Goal: Complete application form

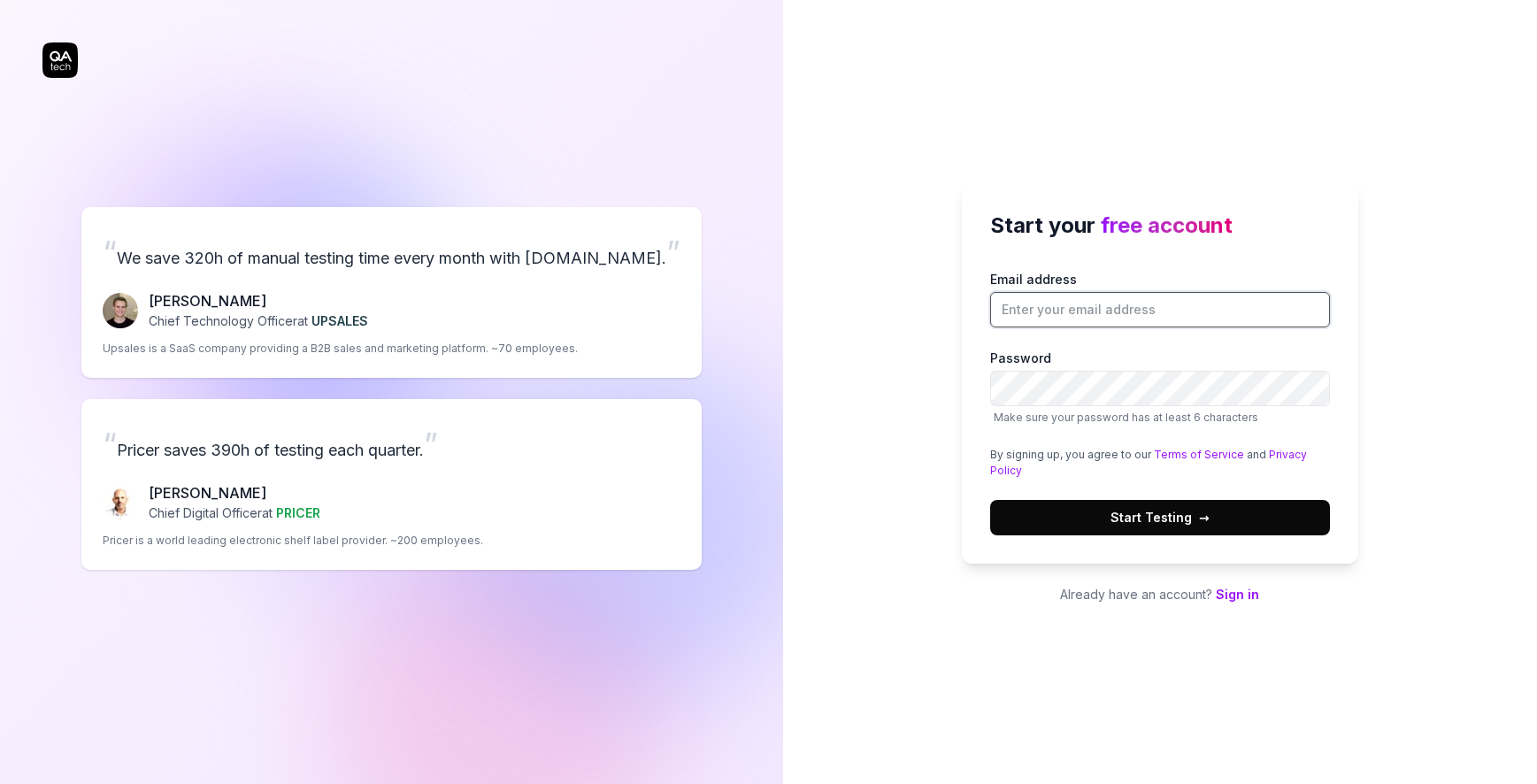
click at [1114, 307] on input "Email address" at bounding box center [1159, 310] width 340 height 35
type input "[EMAIL_ADDRESS][DOMAIN_NAME]"
click at [990, 499] on button "Start Testing →" at bounding box center [1159, 517] width 340 height 35
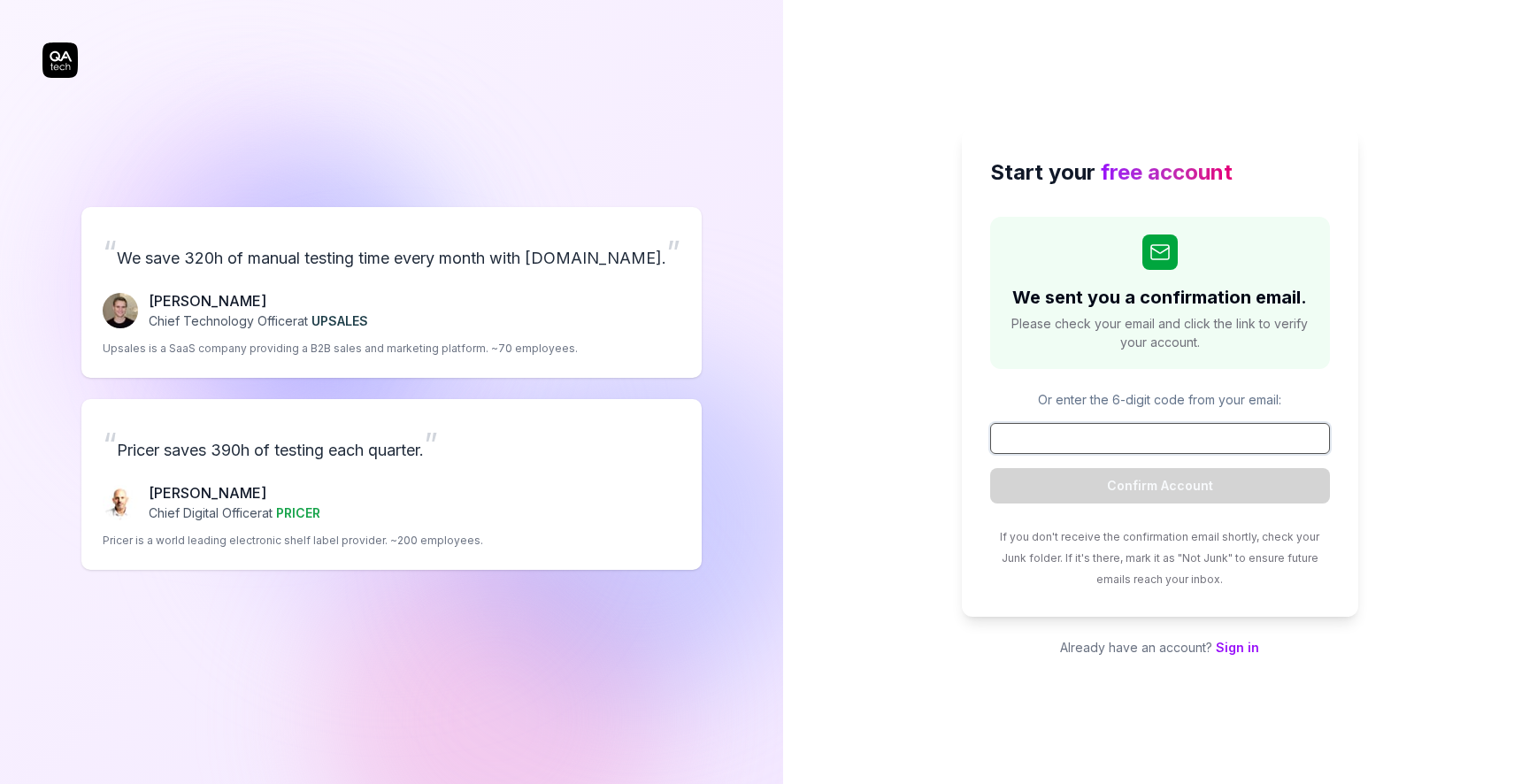
paste input "953611"
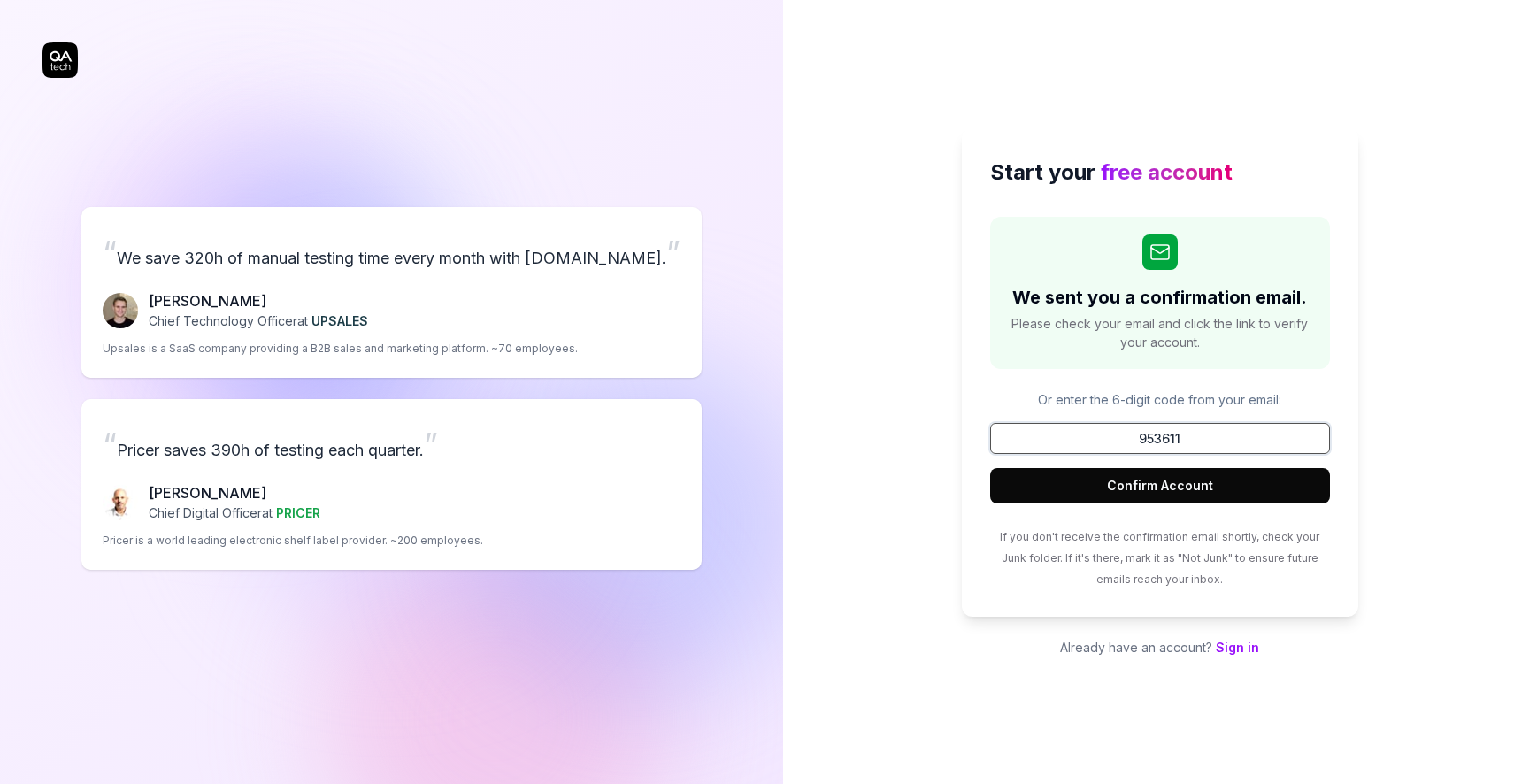
type input "953611"
click at [1171, 495] on button "Confirm Account" at bounding box center [1159, 485] width 340 height 35
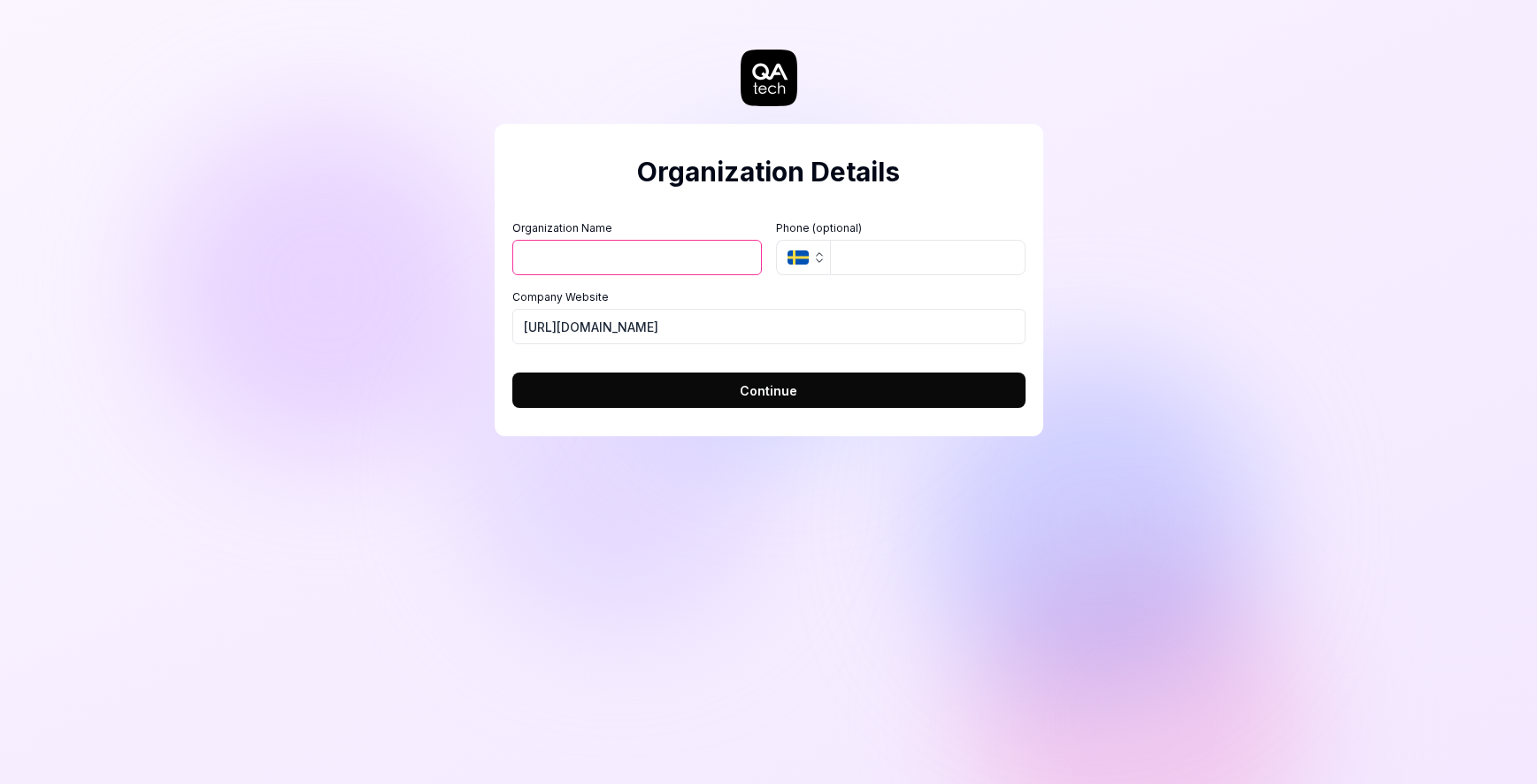
click at [627, 245] on input "Organization Name" at bounding box center [637, 258] width 249 height 35
type input "Digihood"
click at [802, 256] on icon "SE" at bounding box center [798, 257] width 21 height 14
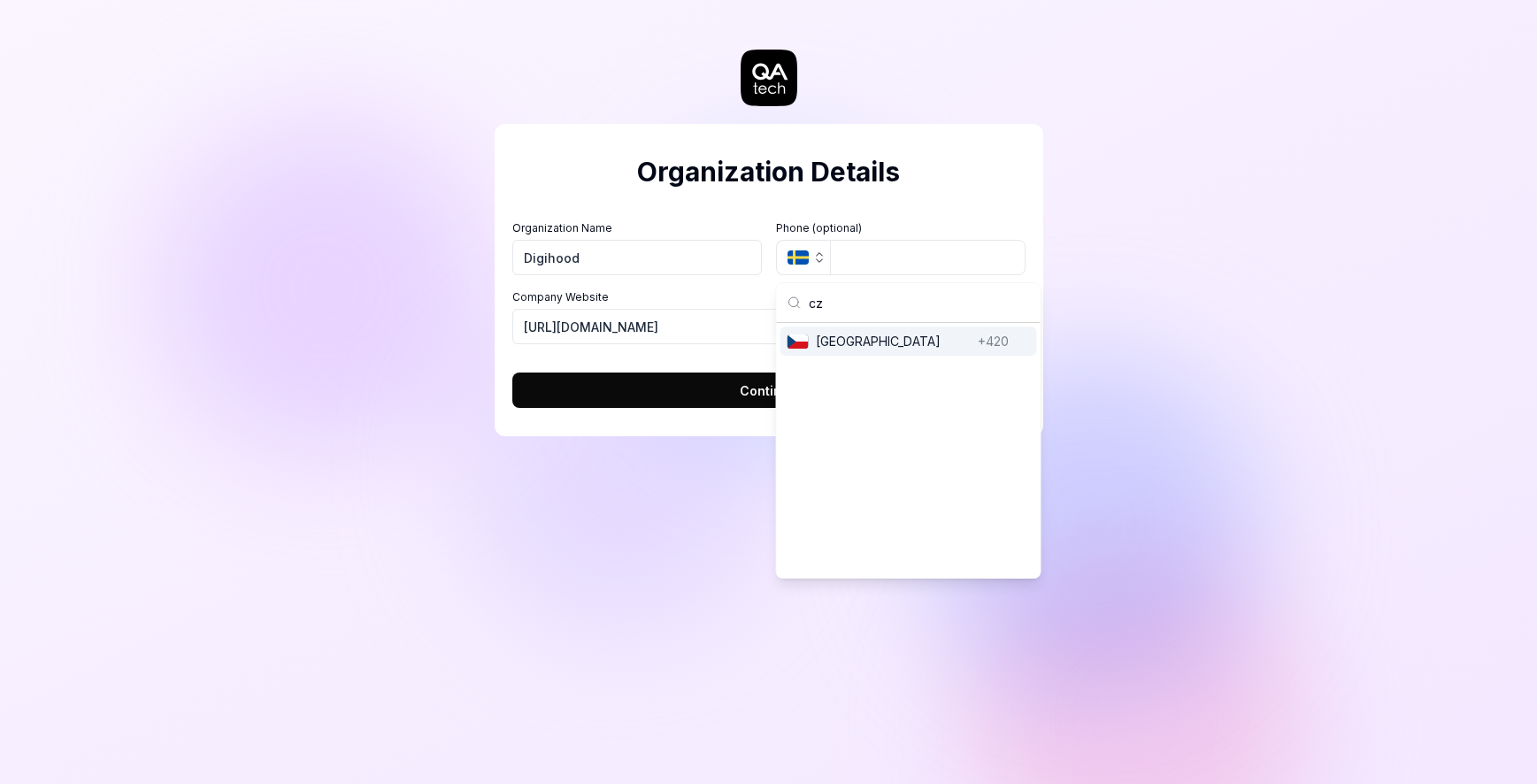
type input "cz"
click at [841, 336] on span "Czech Republic" at bounding box center [893, 341] width 154 height 19
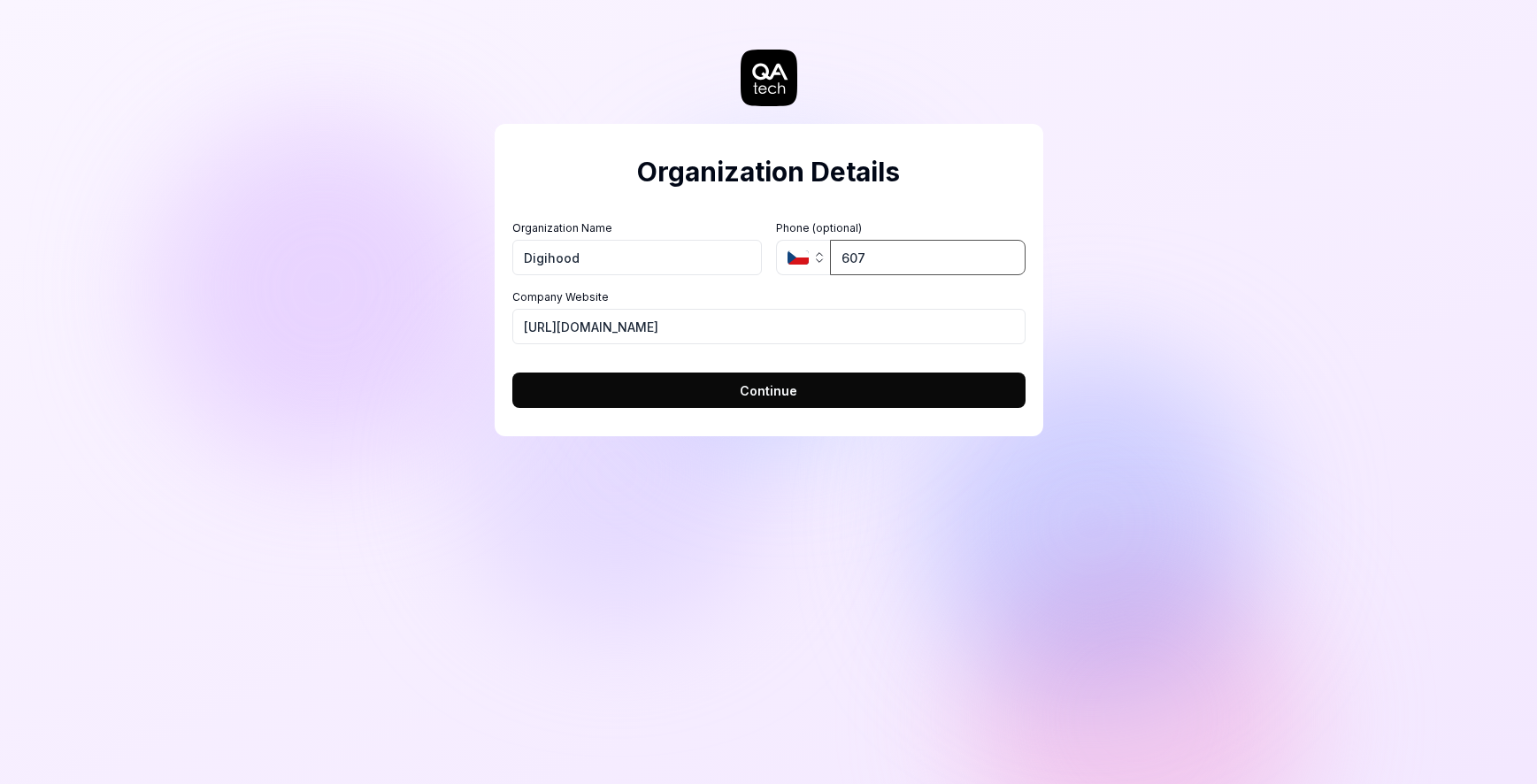
type input "607 915 601"
click at [693, 380] on button "Continue" at bounding box center [769, 390] width 514 height 35
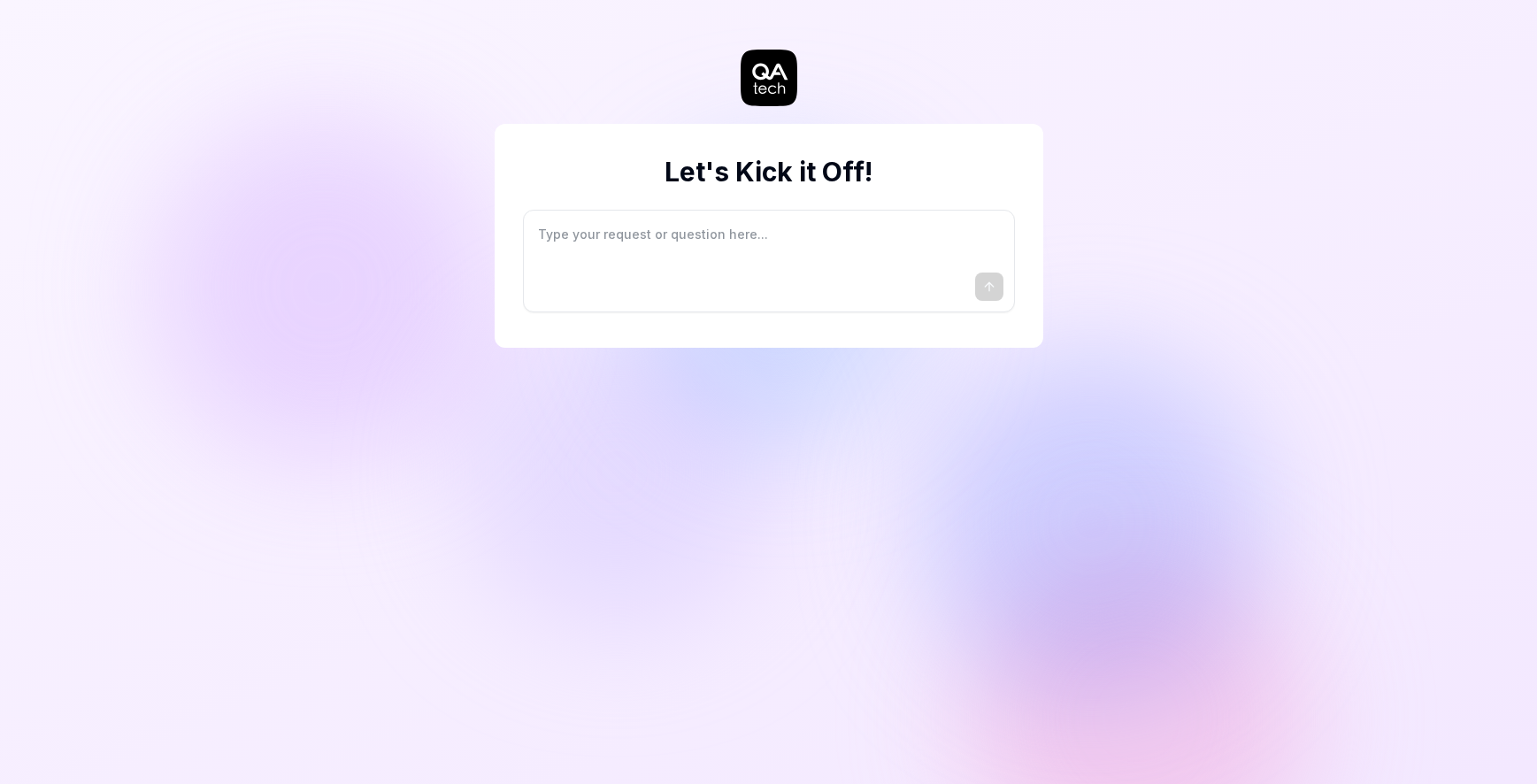
type textarea "*"
type textarea "I"
type textarea "*"
type textarea "I"
type textarea "*"
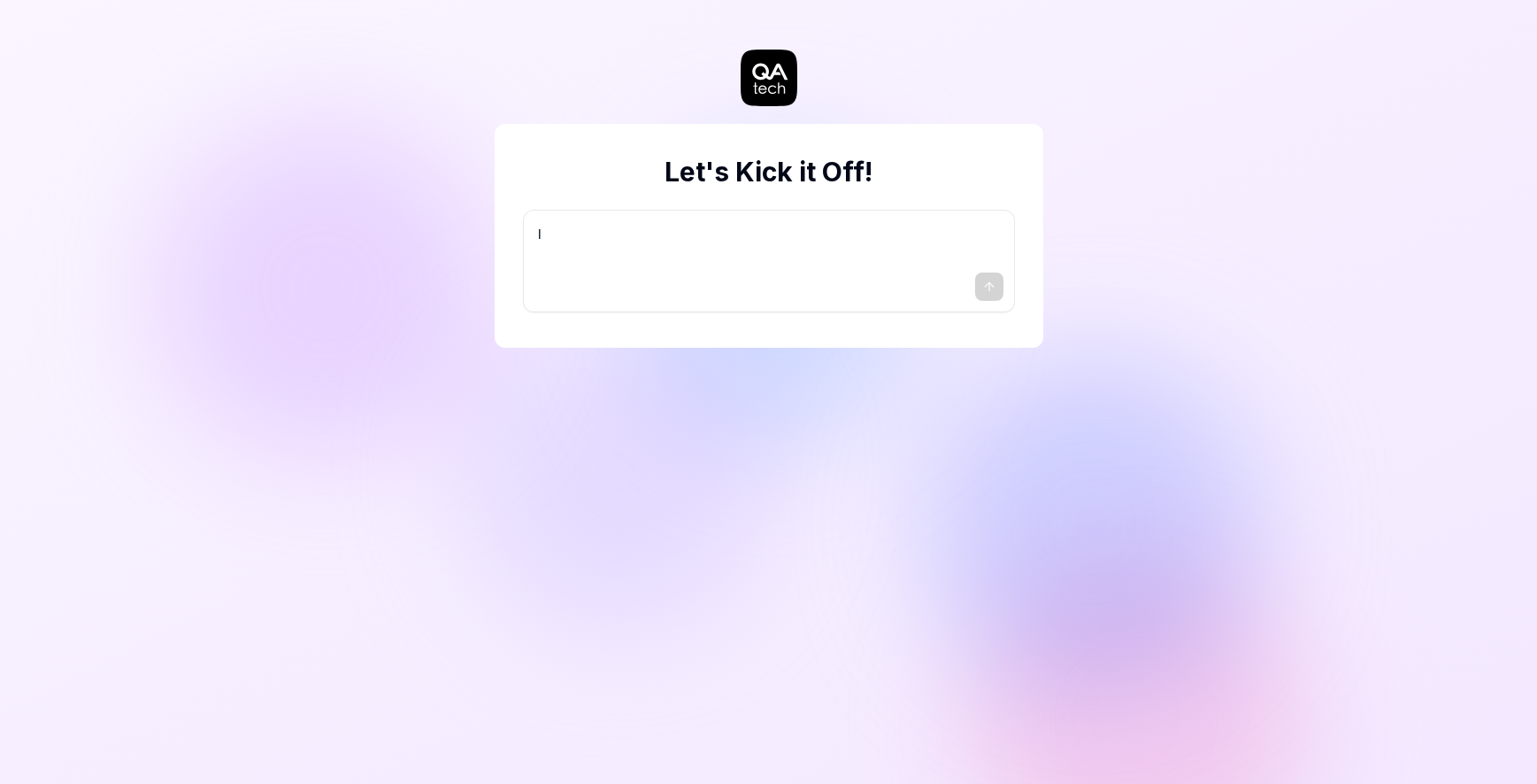
type textarea "I w"
type textarea "*"
type textarea "I wa"
type textarea "*"
type textarea "I wan"
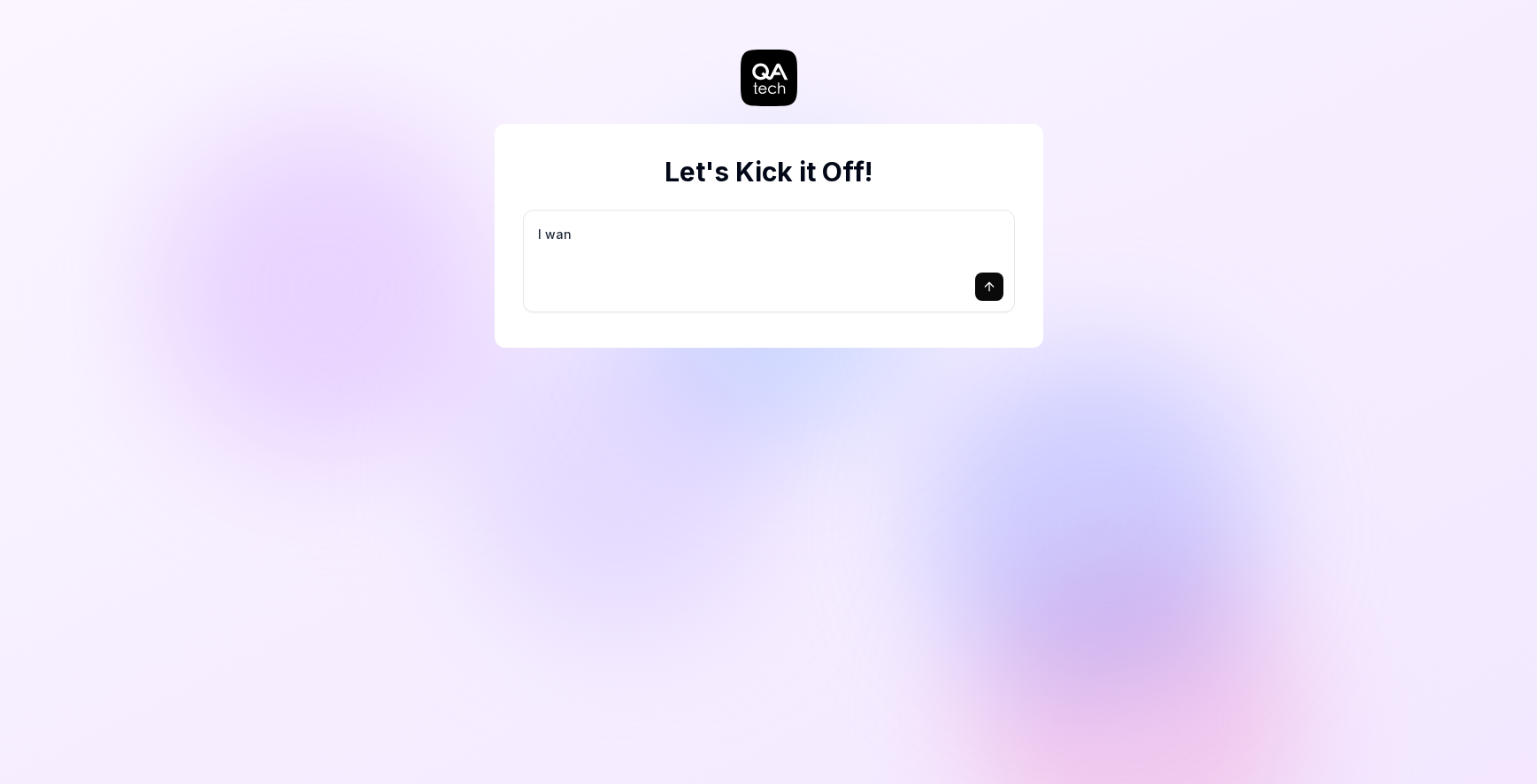
type textarea "*"
type textarea "I want"
type textarea "*"
type textarea "I want"
type textarea "*"
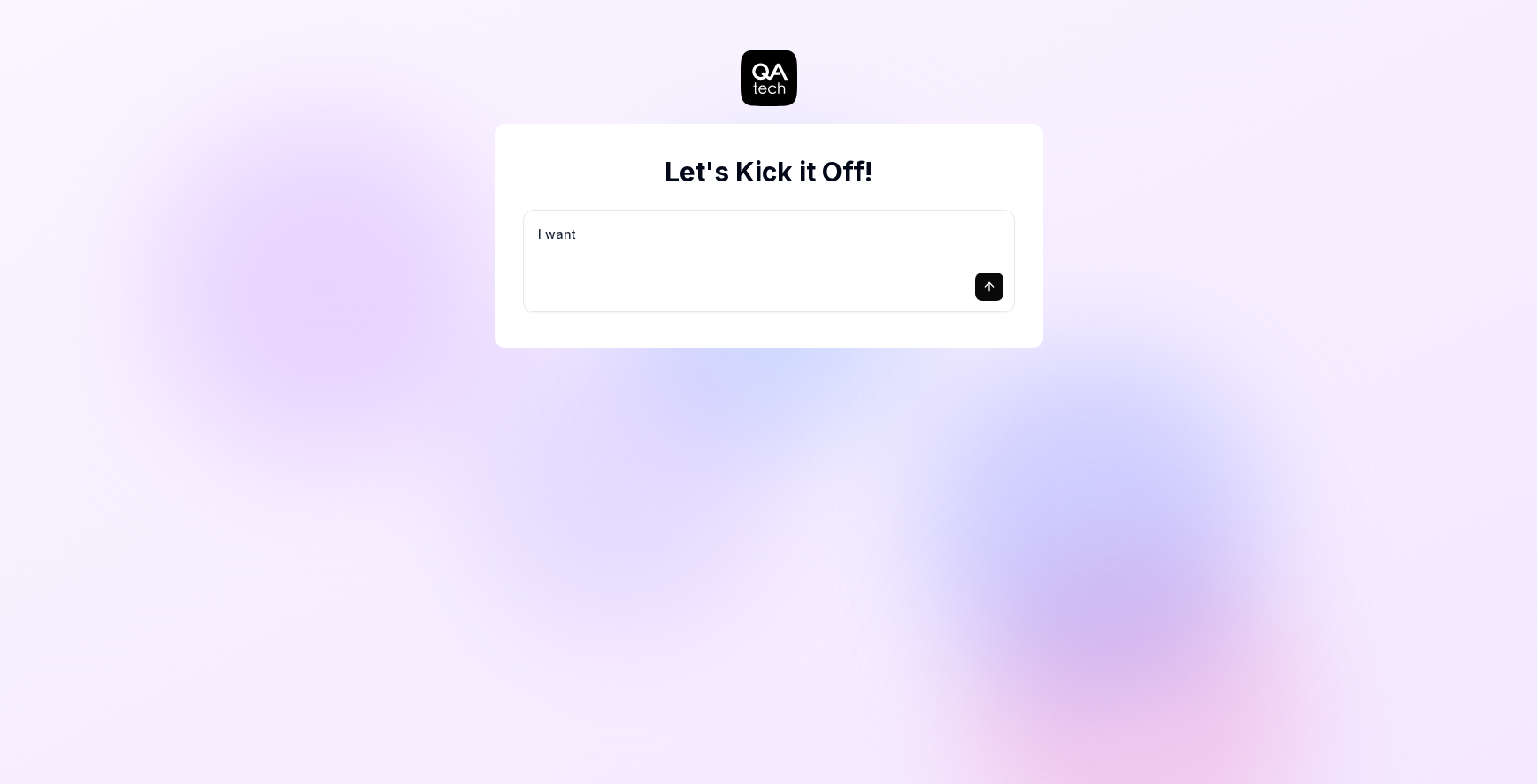
type textarea "I want a"
type textarea "*"
type textarea "I want a"
type textarea "*"
type textarea "I want a g"
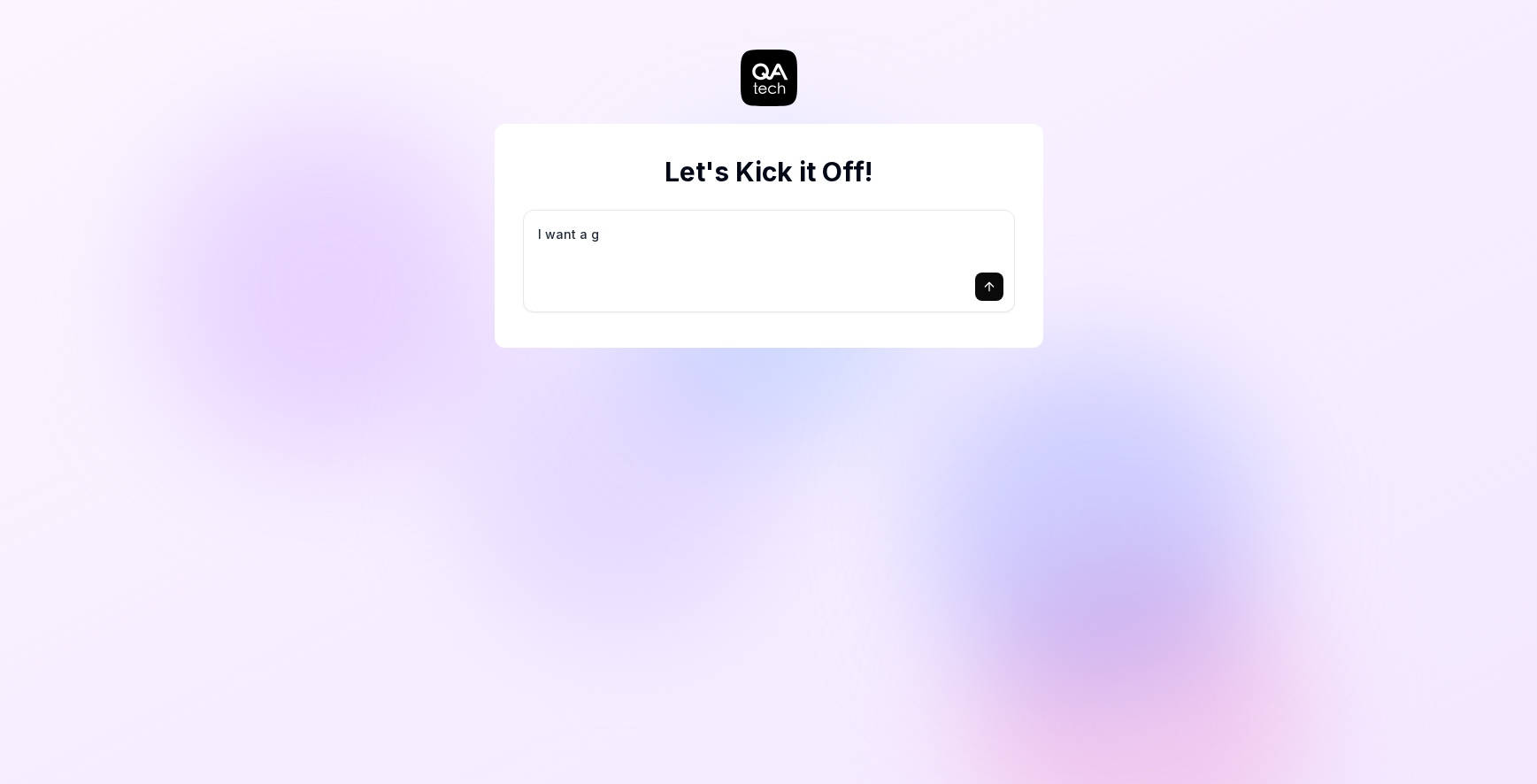
type textarea "*"
type textarea "I want a go"
type textarea "*"
type textarea "I want a goo"
type textarea "*"
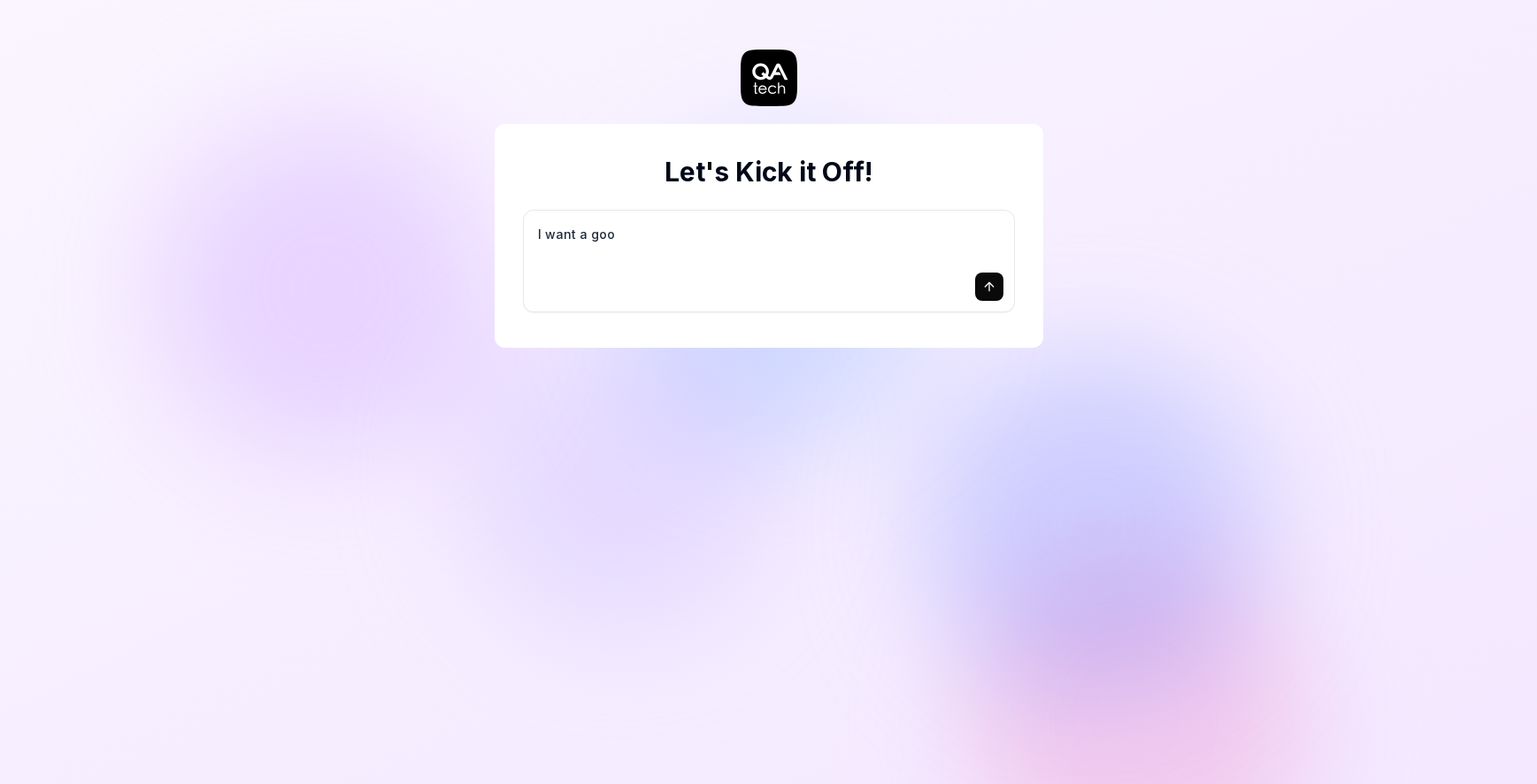
type textarea "I want a good"
type textarea "*"
type textarea "I want a good"
type textarea "*"
type textarea "I want a good t"
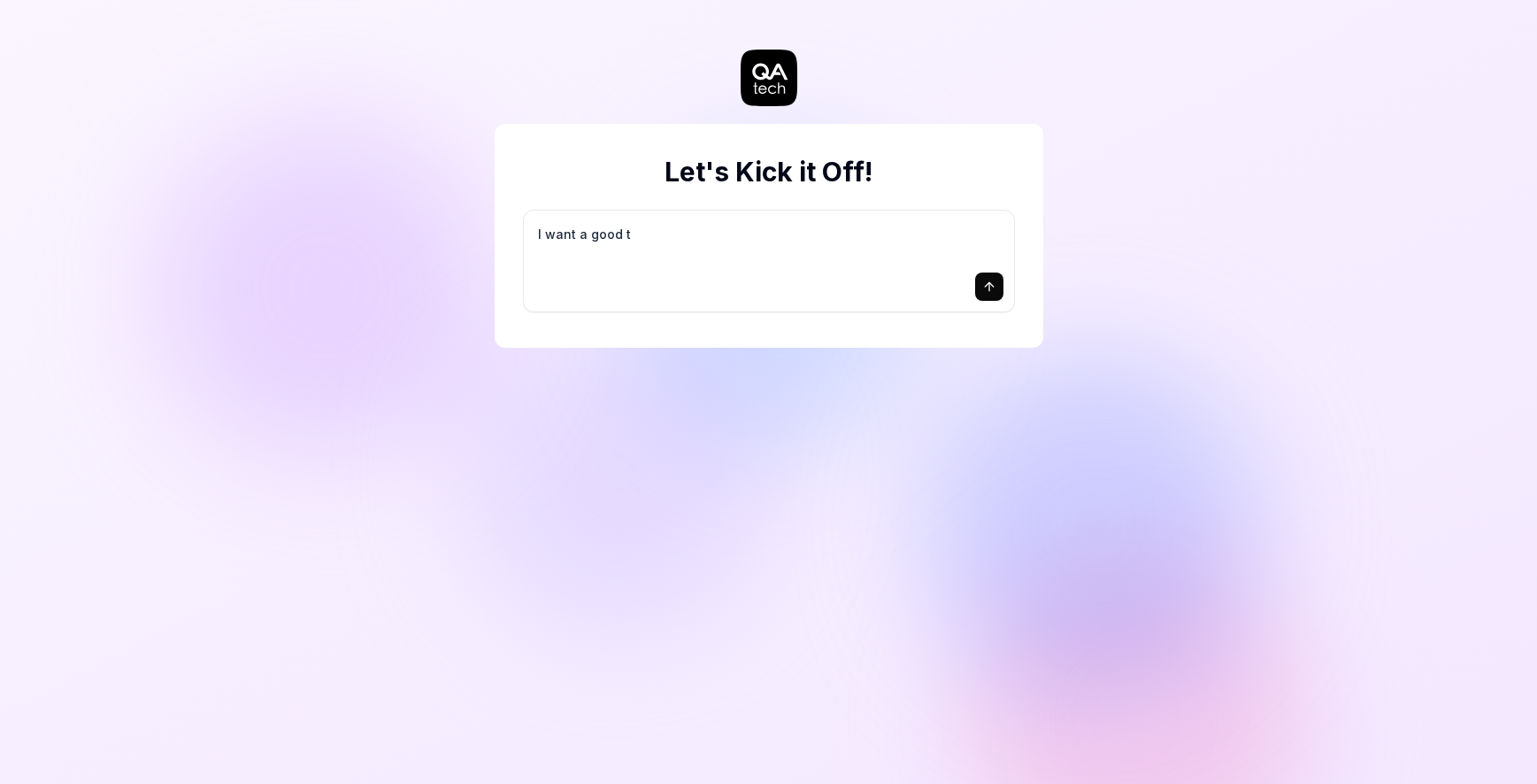
type textarea "*"
type textarea "I want a good te"
type textarea "*"
type textarea "I want a good tes"
type textarea "*"
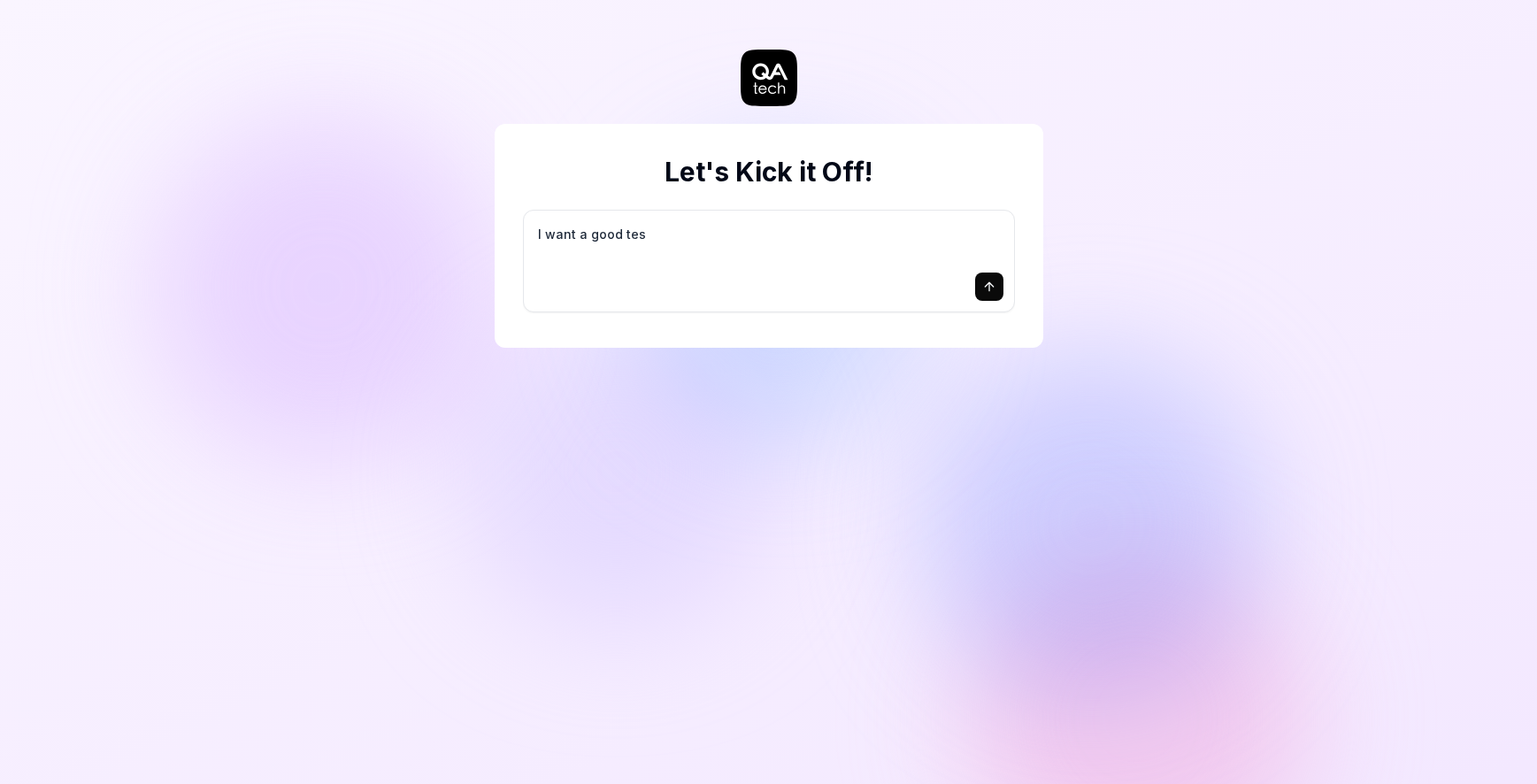
type textarea "I want a good test"
type textarea "*"
type textarea "I want a good test"
type textarea "*"
type textarea "I want a good test s"
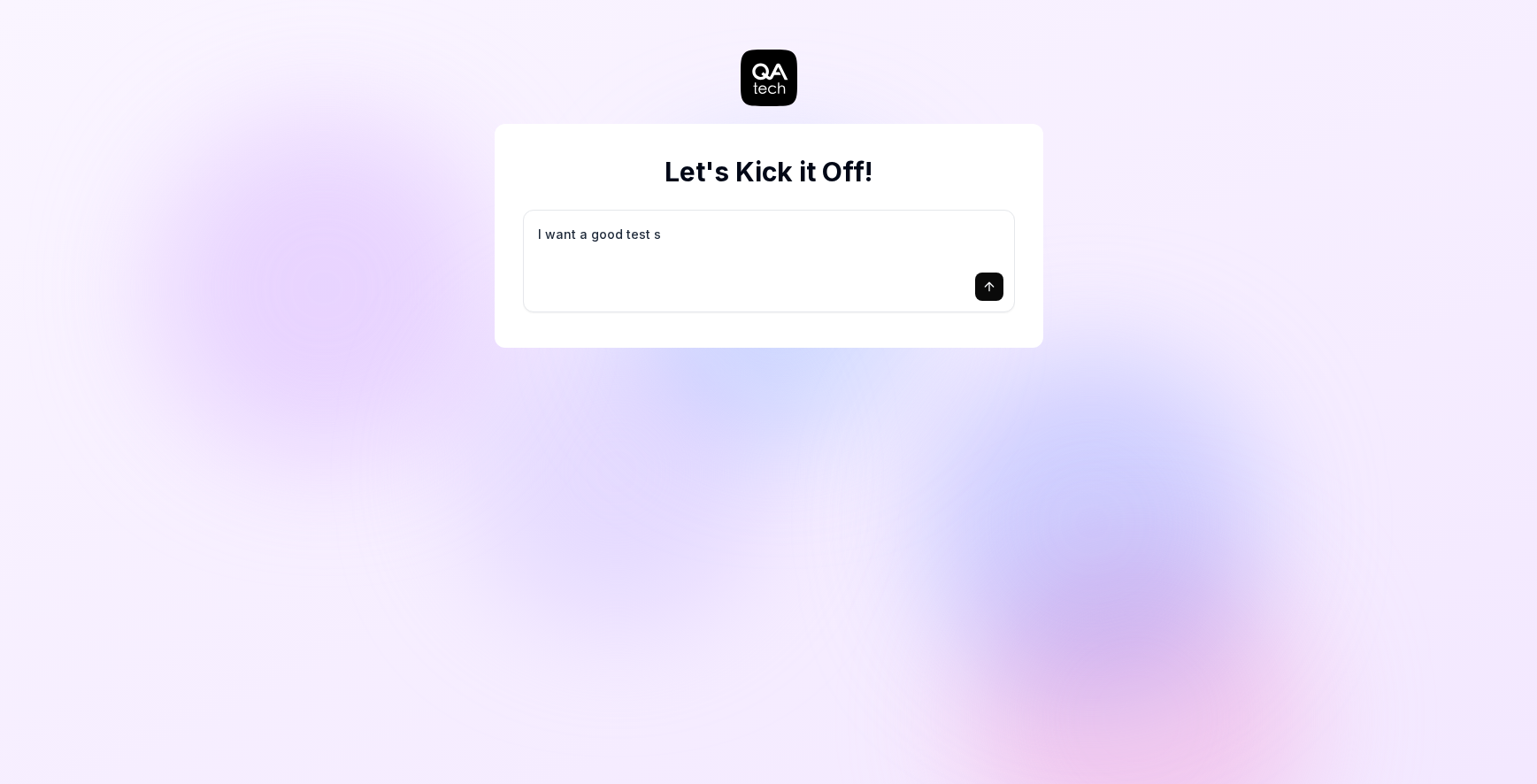
type textarea "*"
type textarea "I want a good test se"
type textarea "*"
type textarea "I want a good test set"
type textarea "*"
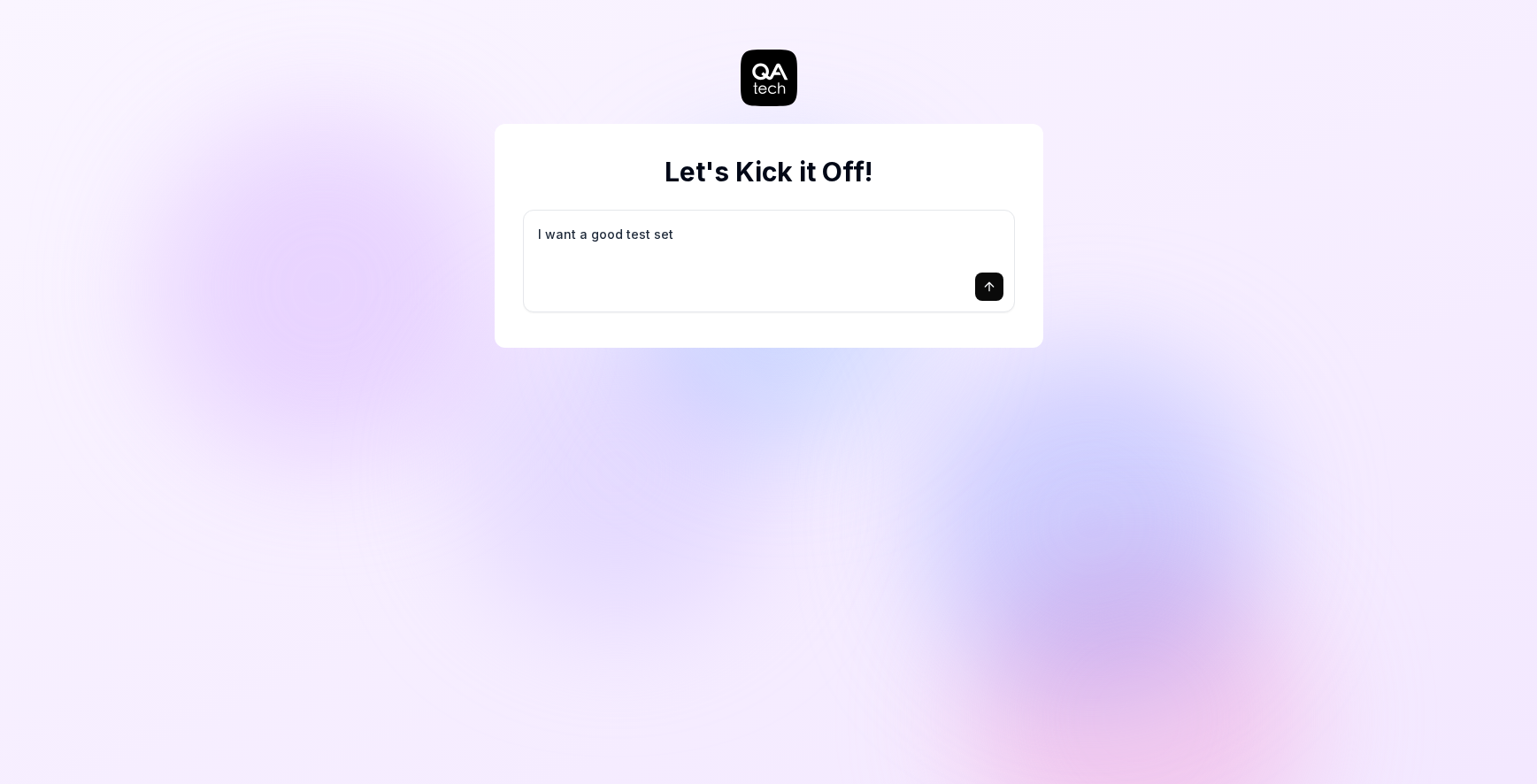
type textarea "I want a good test setu"
type textarea "*"
type textarea "I want a good test setup"
type textarea "*"
type textarea "I want a good test setup"
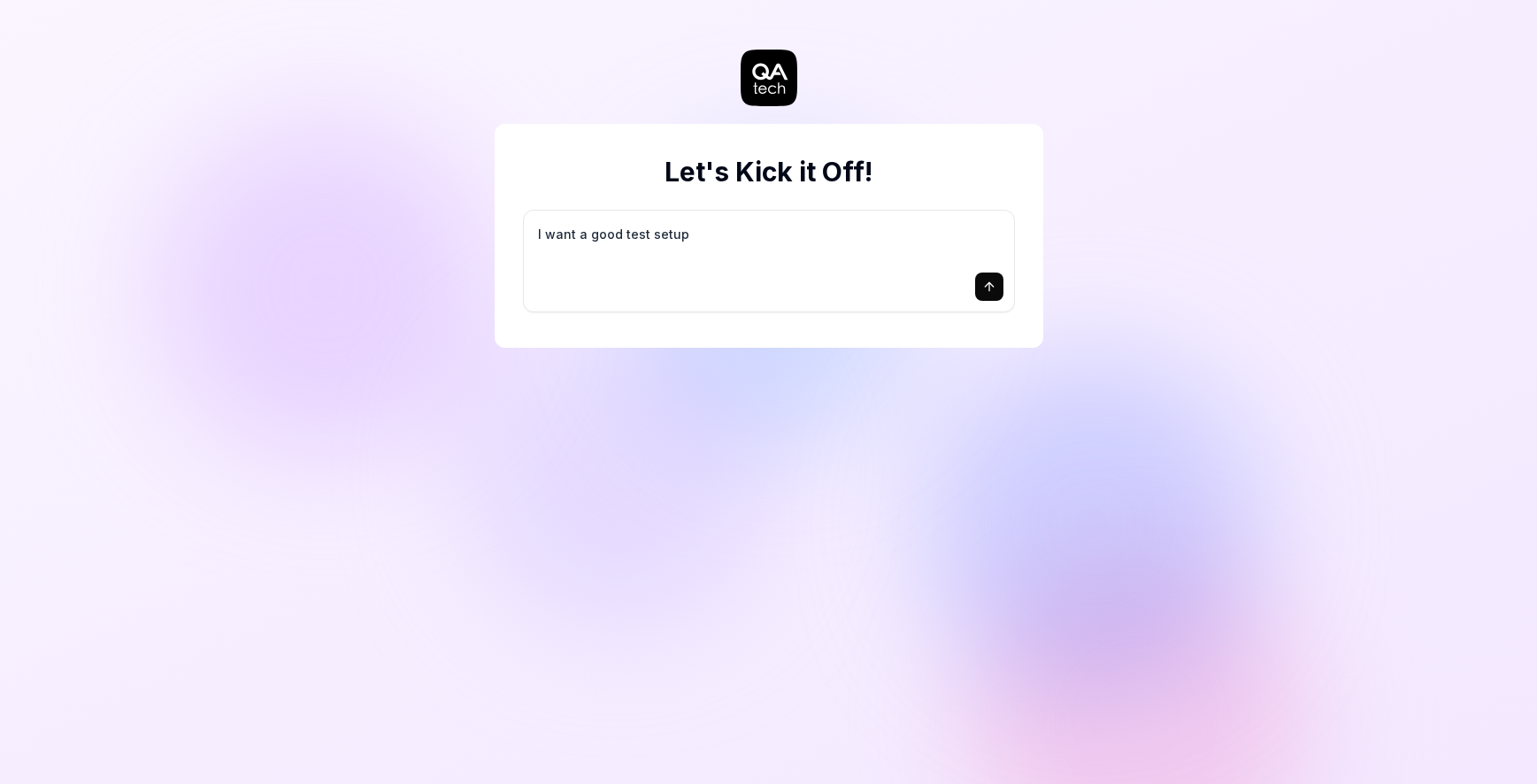
type textarea "*"
type textarea "I want a good test setup f"
type textarea "*"
type textarea "I want a good test setup fo"
type textarea "*"
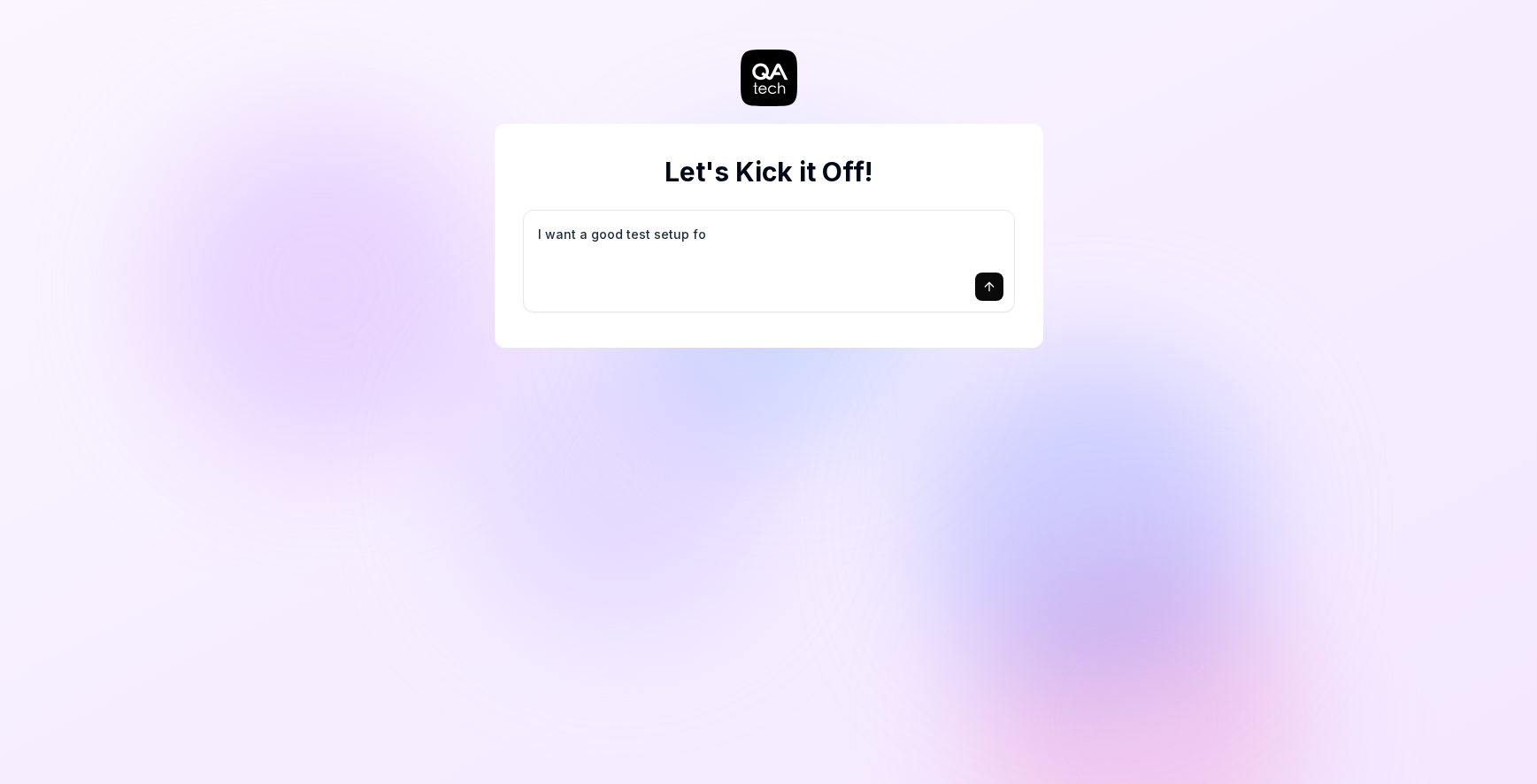
type textarea "I want a good test setup for"
type textarea "*"
type textarea "I want a good test setup for"
type textarea "*"
type textarea "I want a good test setup for m"
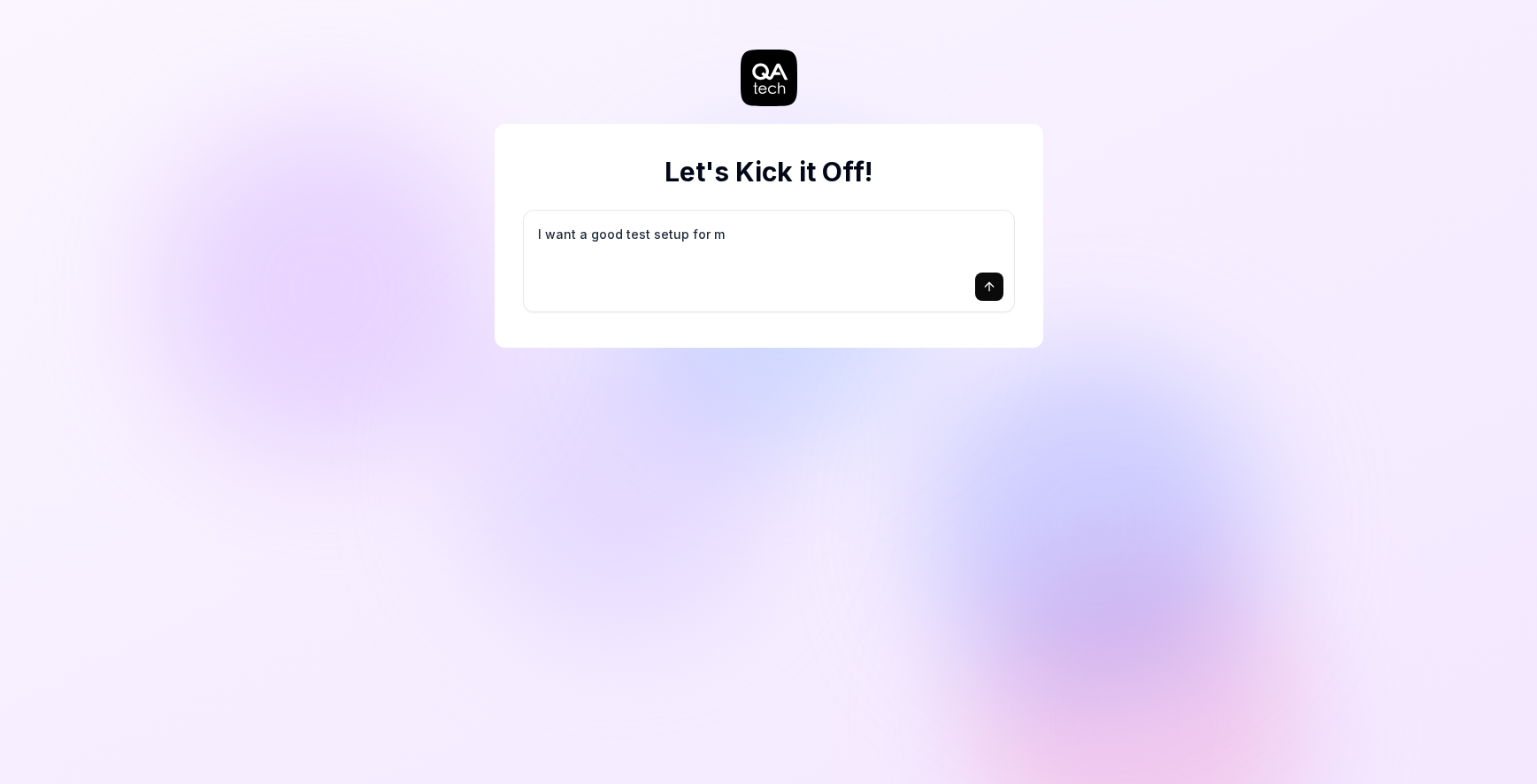
type textarea "*"
type textarea "I want a good test setup for my"
type textarea "*"
type textarea "I want a good test setup for my"
type textarea "*"
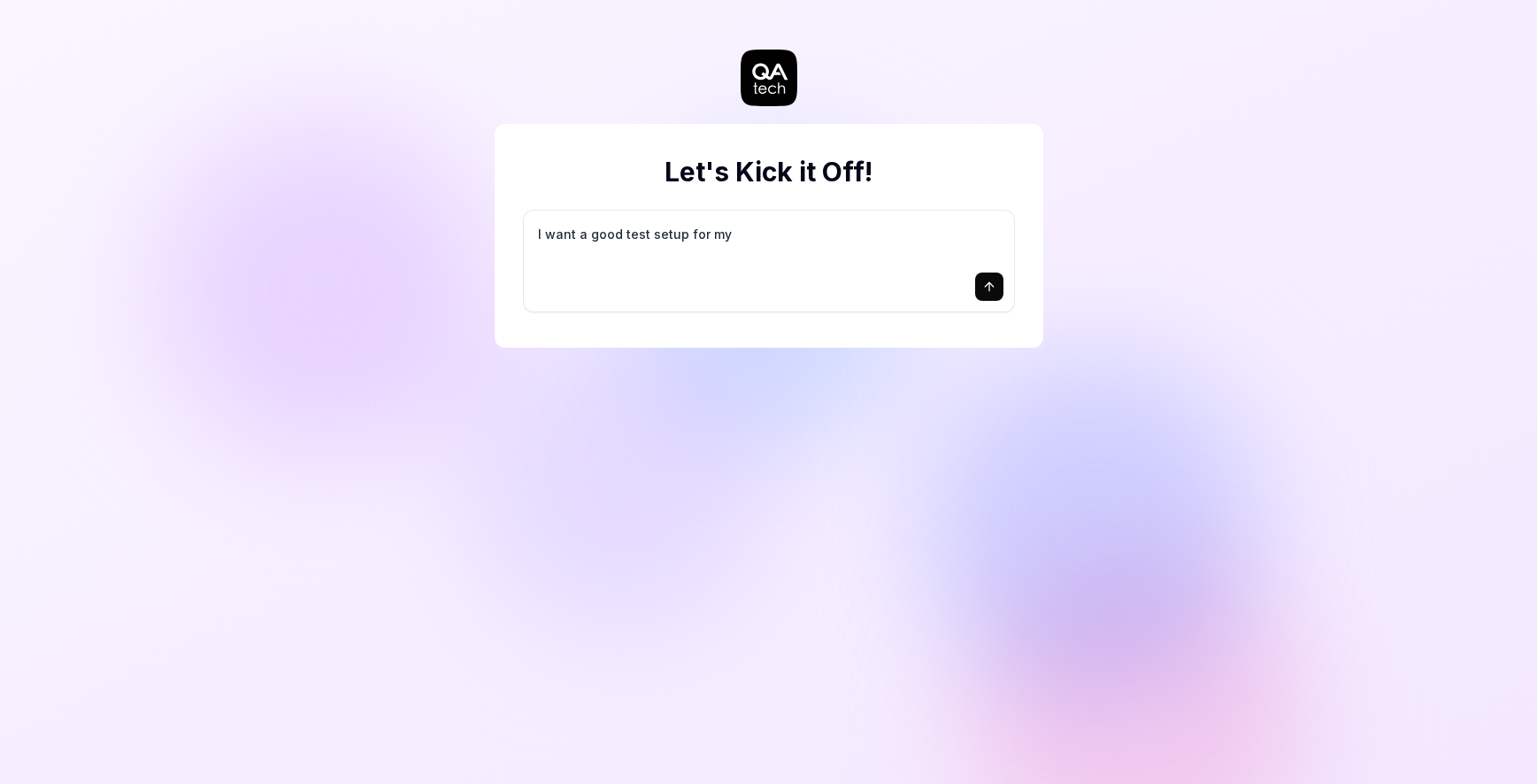
type textarea "I want a good test setup for my s"
type textarea "*"
type textarea "I want a good test setup for my si"
type textarea "*"
type textarea "I want a good test setup for my sit"
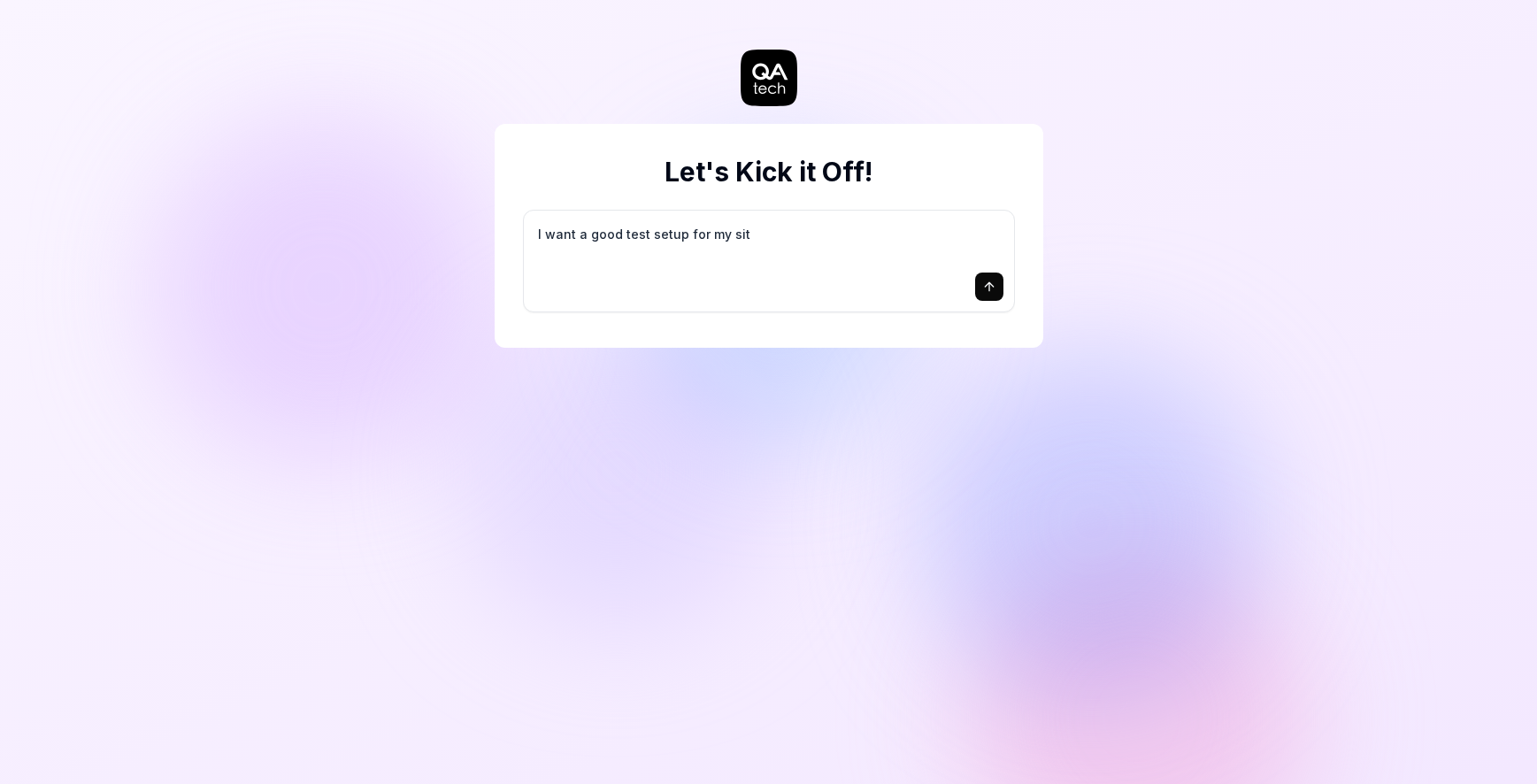
type textarea "*"
type textarea "I want a good test setup for my site"
type textarea "*"
type textarea "I want a good test setup for my site"
type textarea "*"
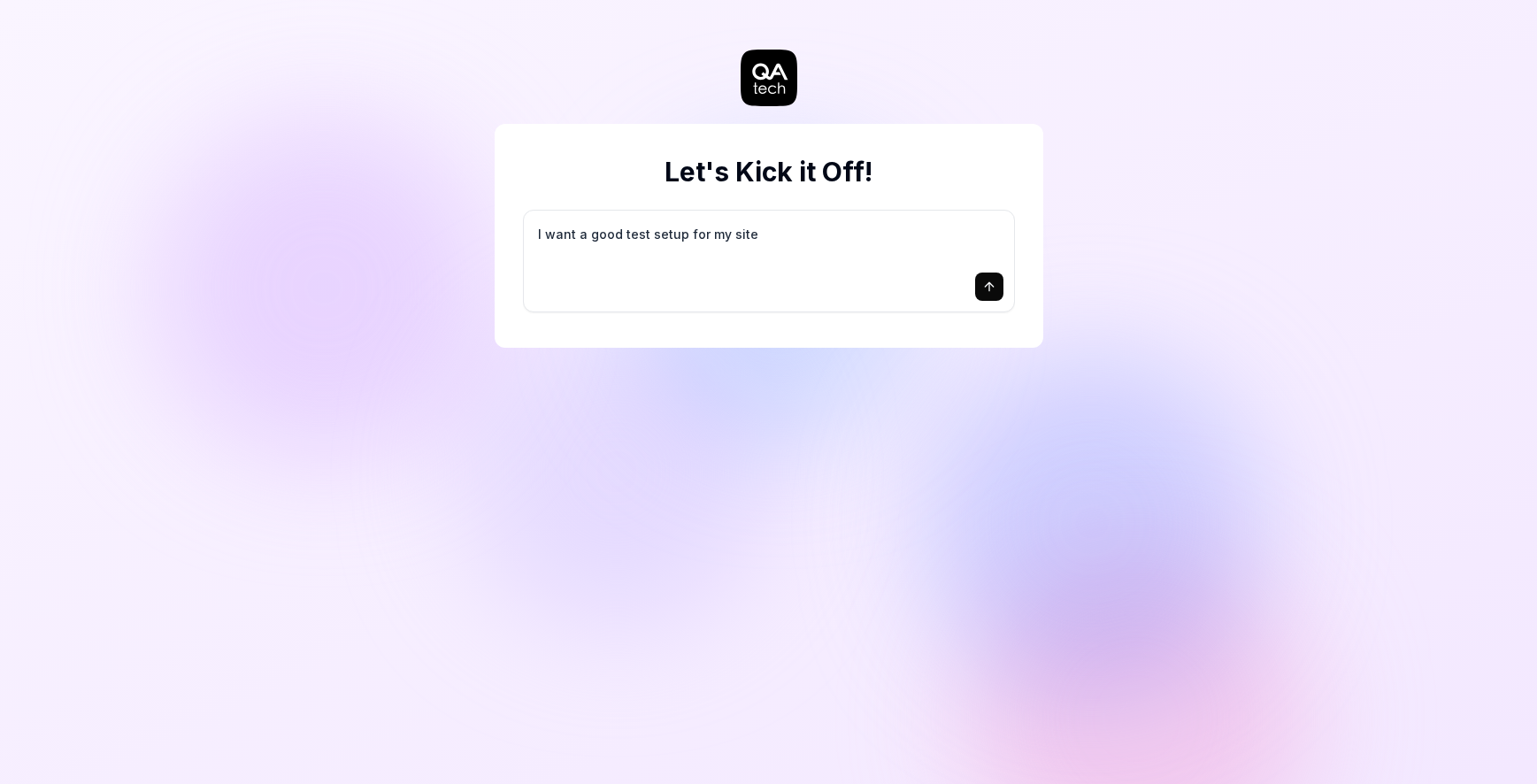
type textarea "I want a good test setup for my site -"
type textarea "*"
type textarea "I want a good test setup for my site -"
type textarea "*"
type textarea "I want a good test setup for my site - h"
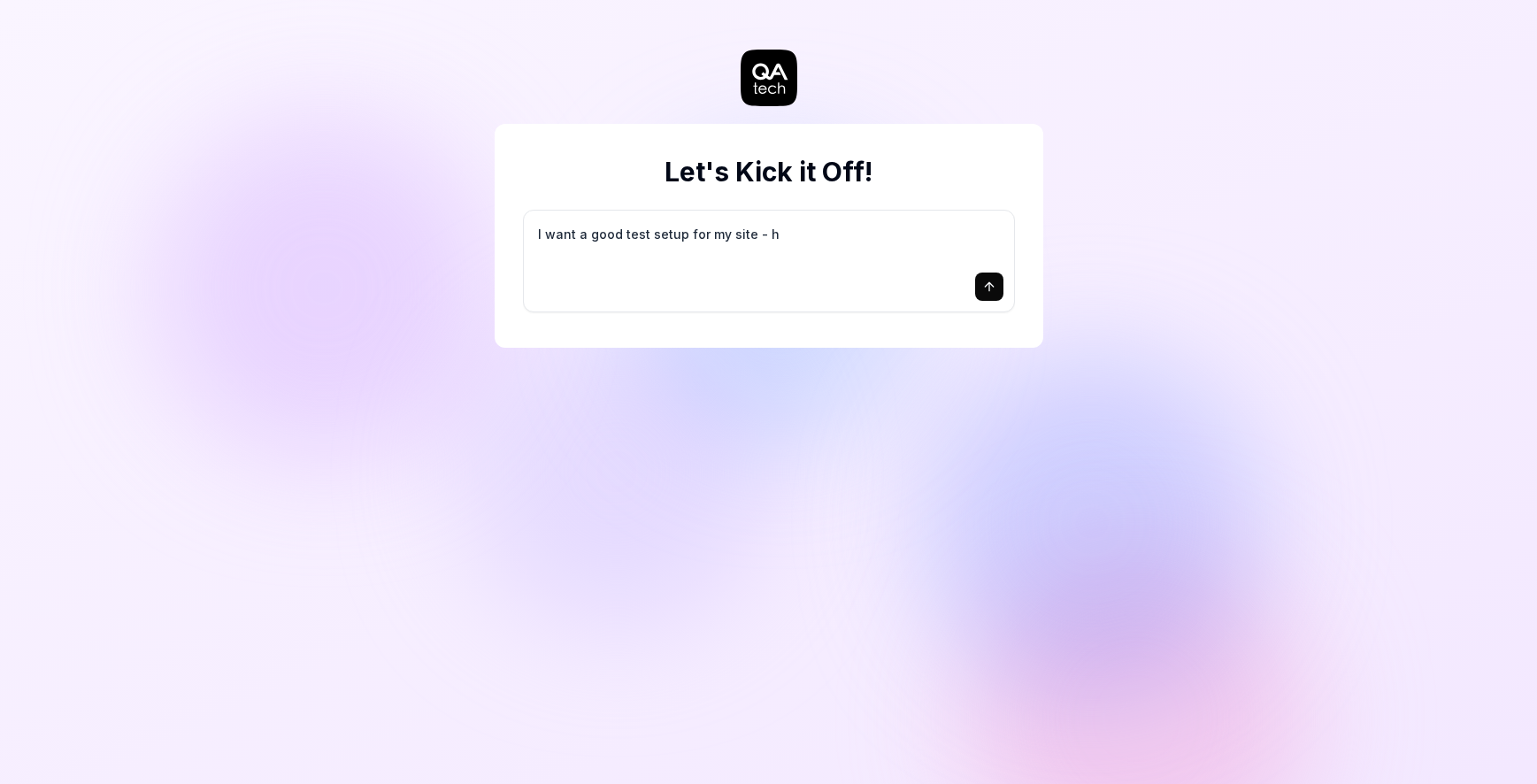
type textarea "*"
type textarea "I want a good test setup for my site - he"
type textarea "*"
type textarea "I want a good test setup for my site - hel"
type textarea "*"
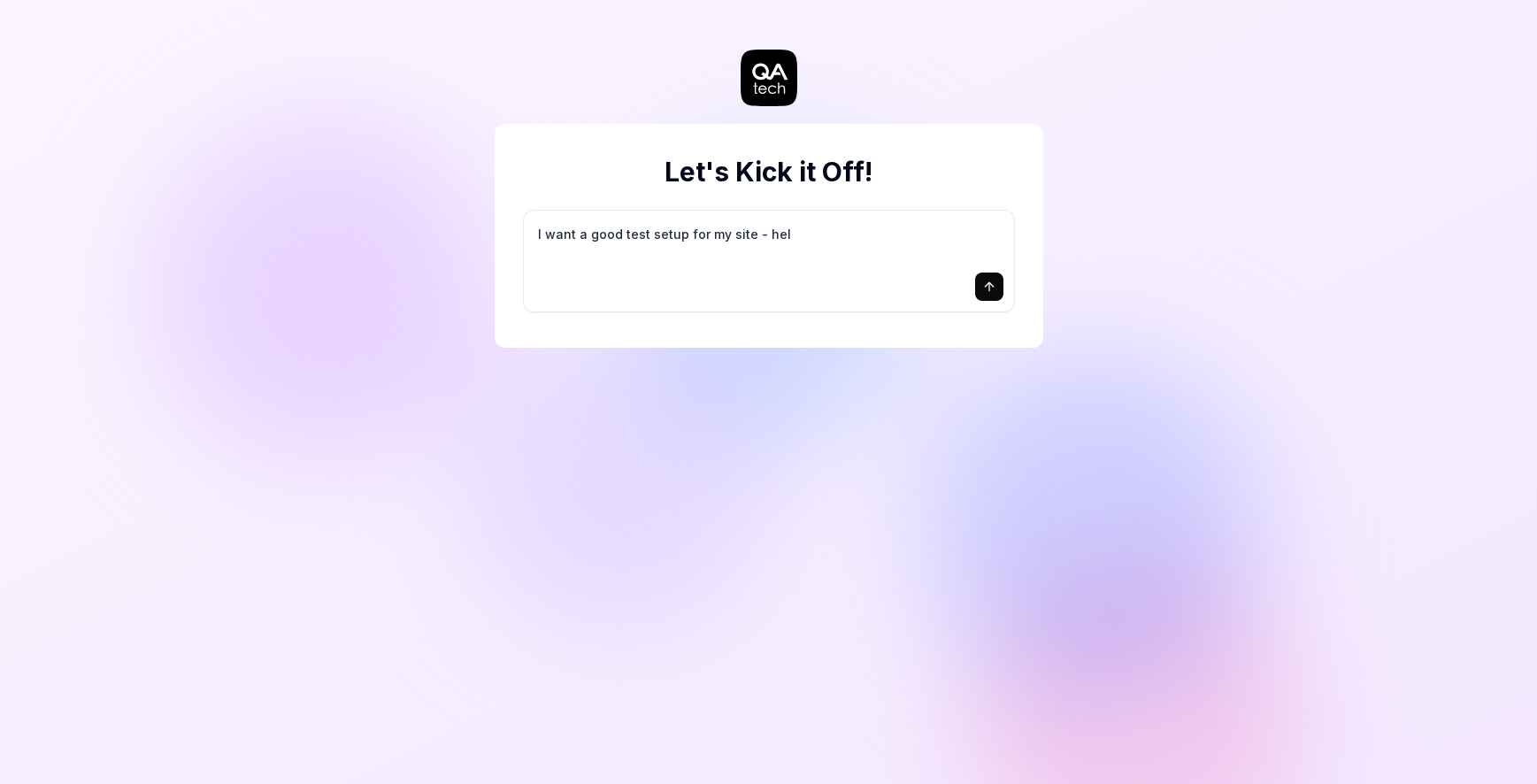
type textarea "I want a good test setup for my site - help"
type textarea "*"
type textarea "I want a good test setup for my site - help"
type textarea "*"
type textarea "I want a good test setup for my site - help m"
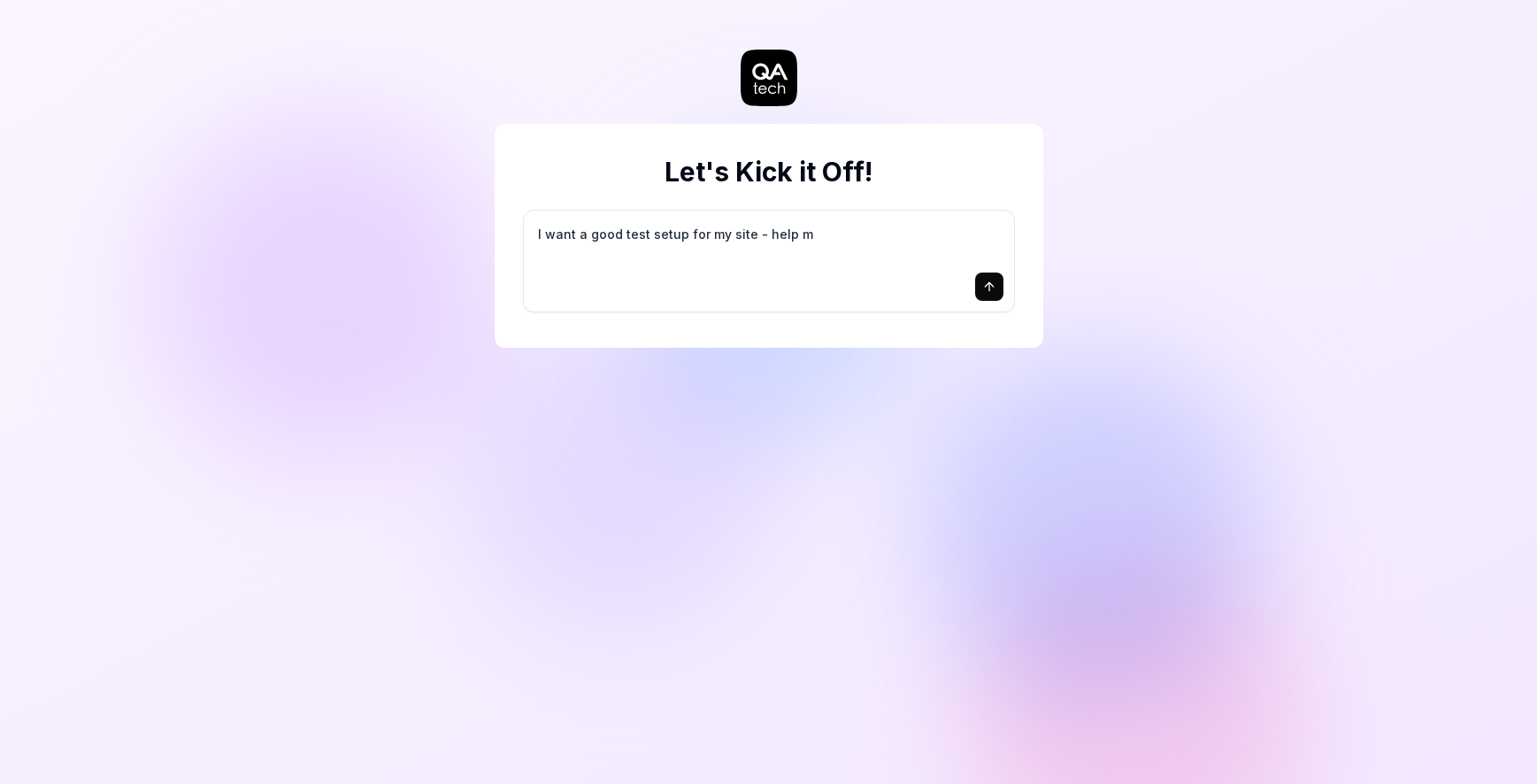
type textarea "*"
type textarea "I want a good test setup for my site - help me"
type textarea "*"
type textarea "I want a good test setup for my site - help me"
type textarea "*"
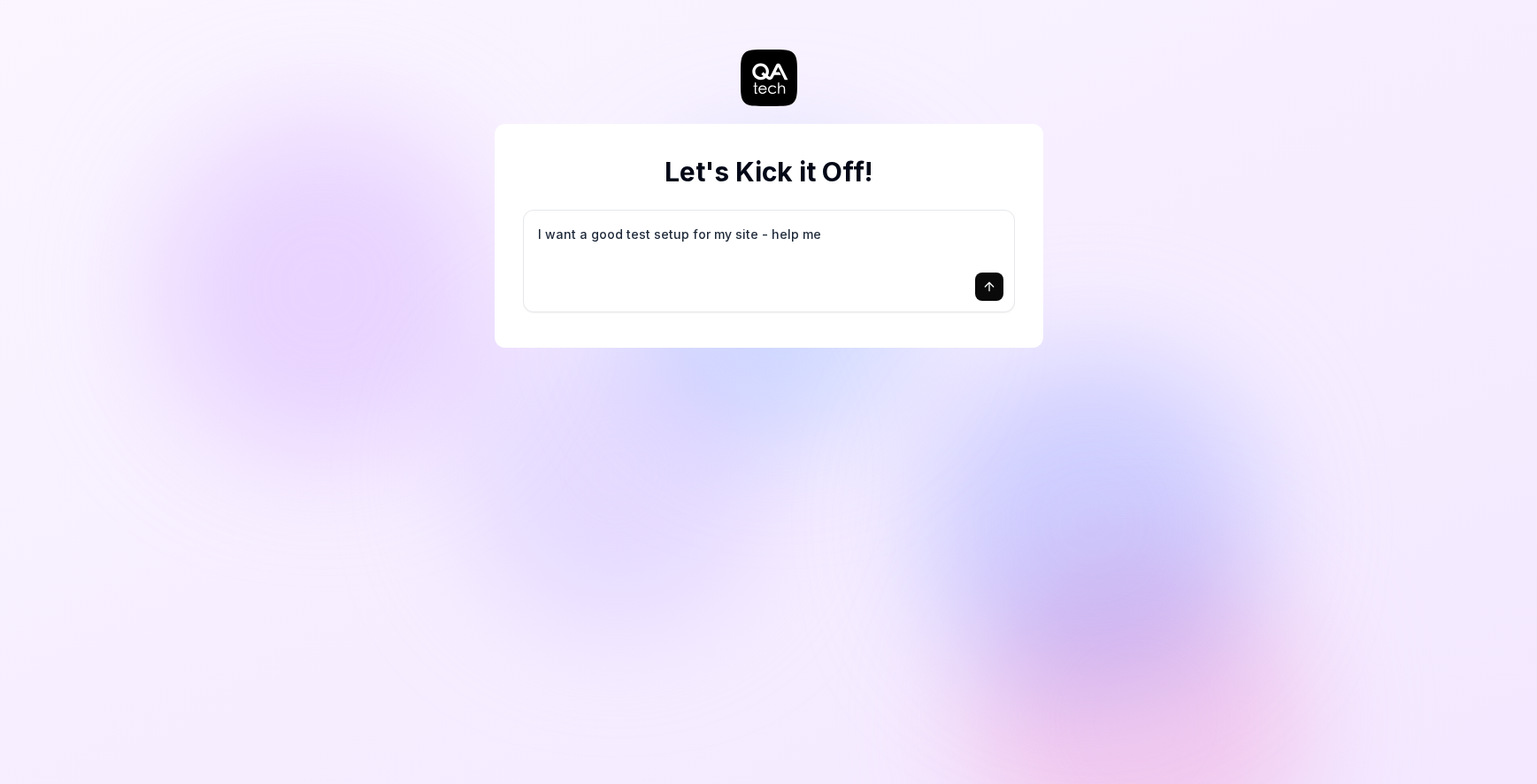
type textarea "I want a good test setup for my site - help me c"
type textarea "*"
type textarea "I want a good test setup for my site - help me cr"
type textarea "*"
type textarea "I want a good test setup for my site - help me cre"
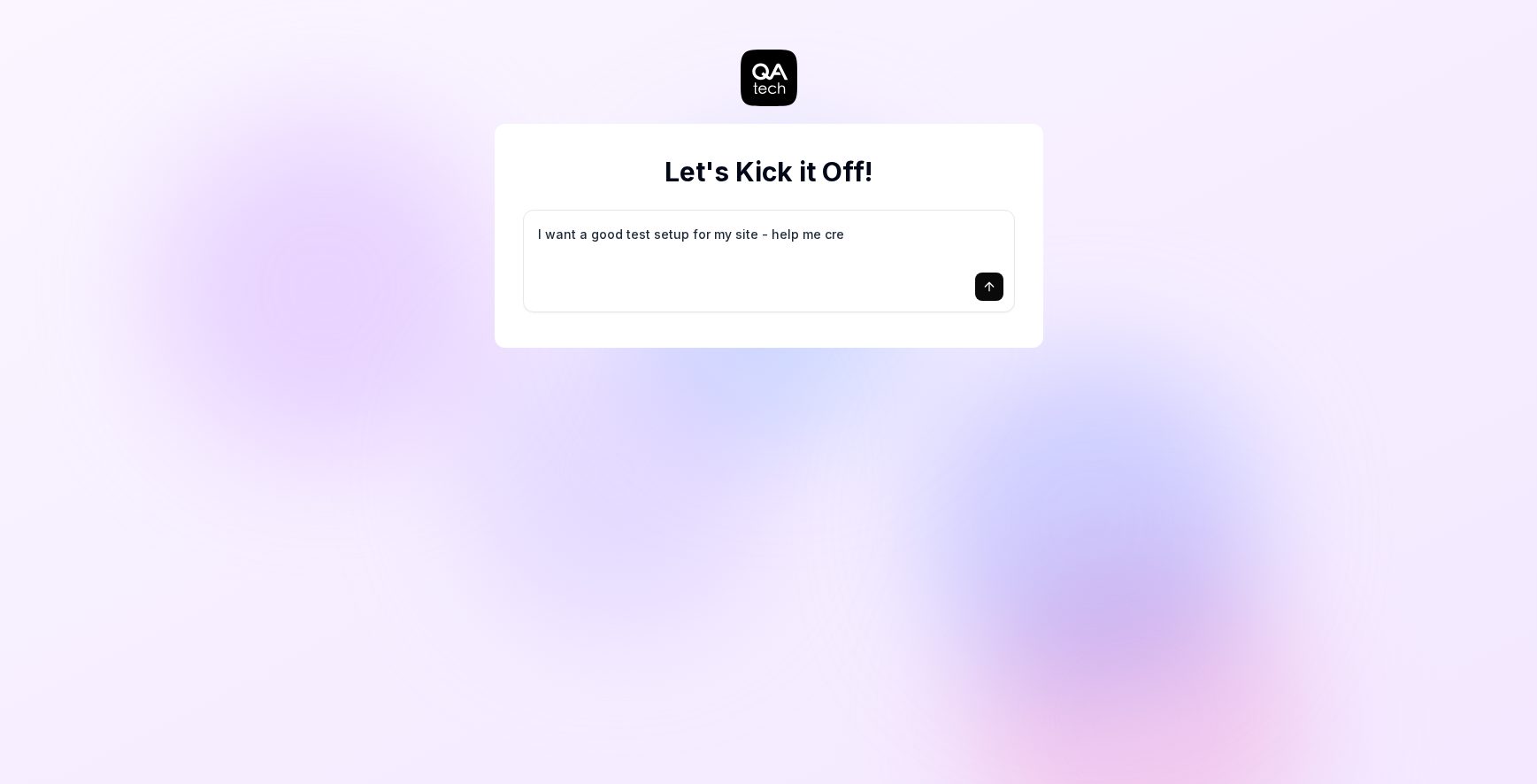
type textarea "*"
type textarea "I want a good test setup for my site - help me crea"
type textarea "*"
type textarea "I want a good test setup for my site - help me creat"
type textarea "*"
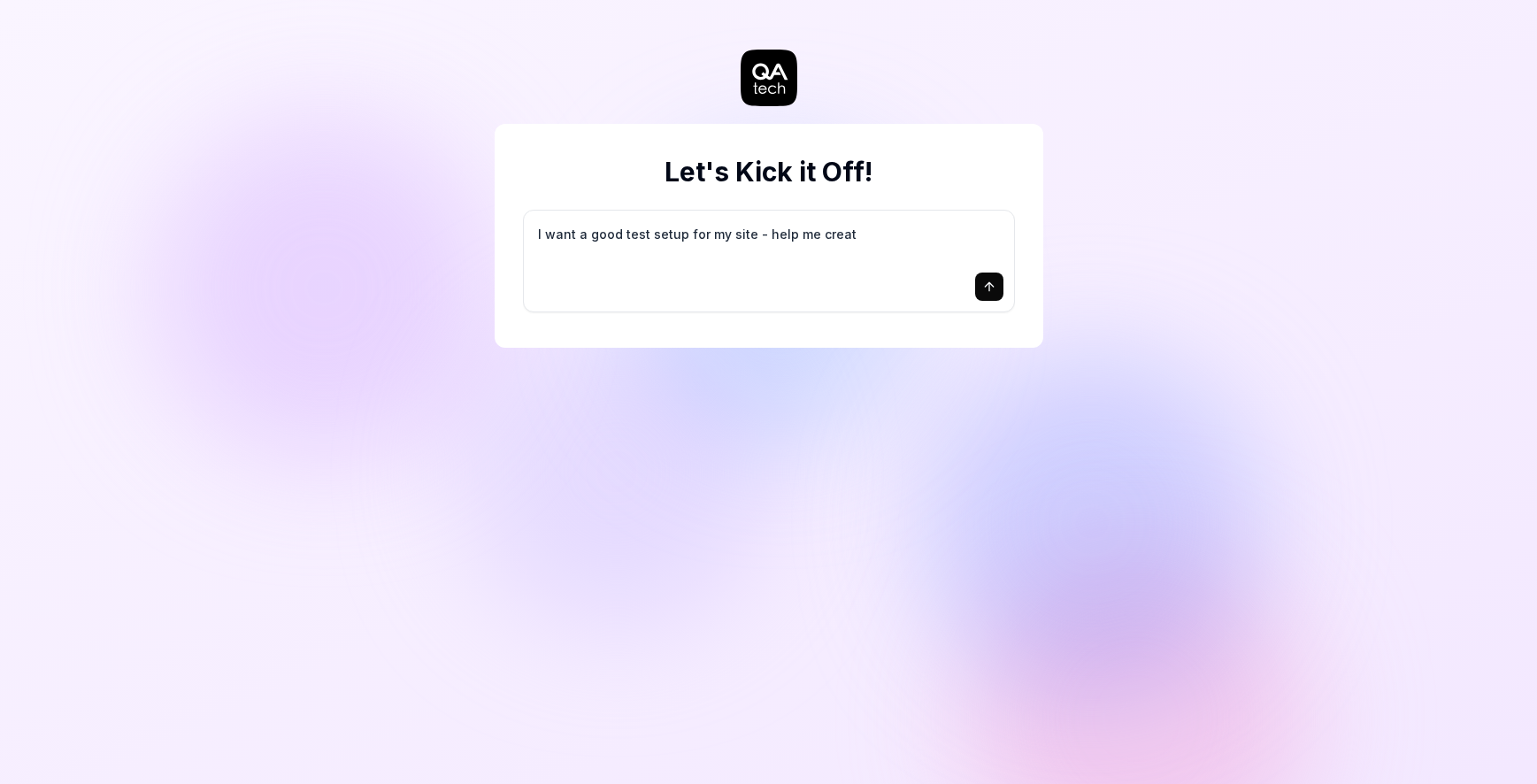
type textarea "I want a good test setup for my site - help me create"
type textarea "*"
type textarea "I want a good test setup for my site - help me create"
type textarea "*"
type textarea "I want a good test setup for my site - help me create t"
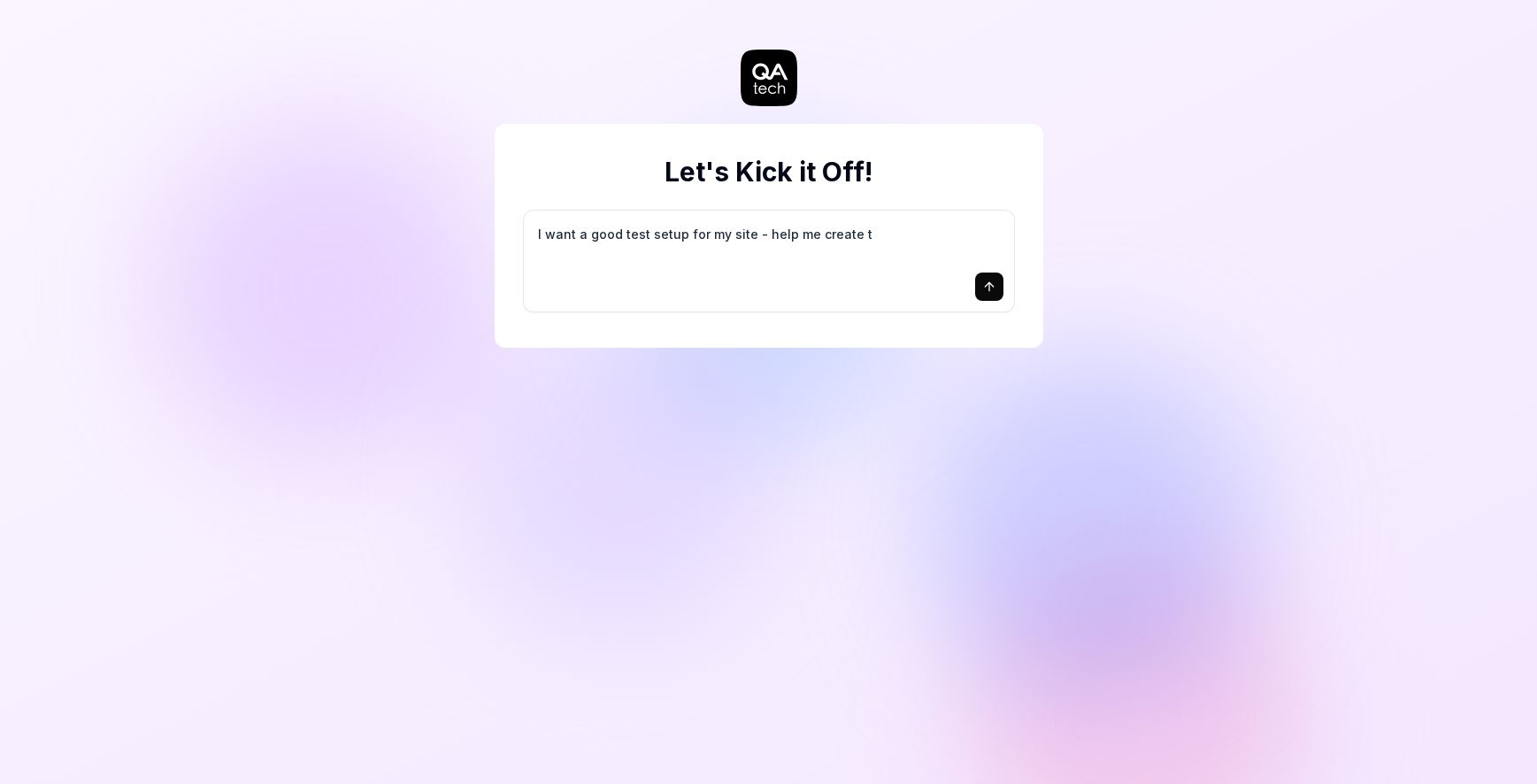
type textarea "*"
type textarea "I want a good test setup for my site - help me create th"
type textarea "*"
type textarea "I want a good test setup for my site - help me create the"
type textarea "*"
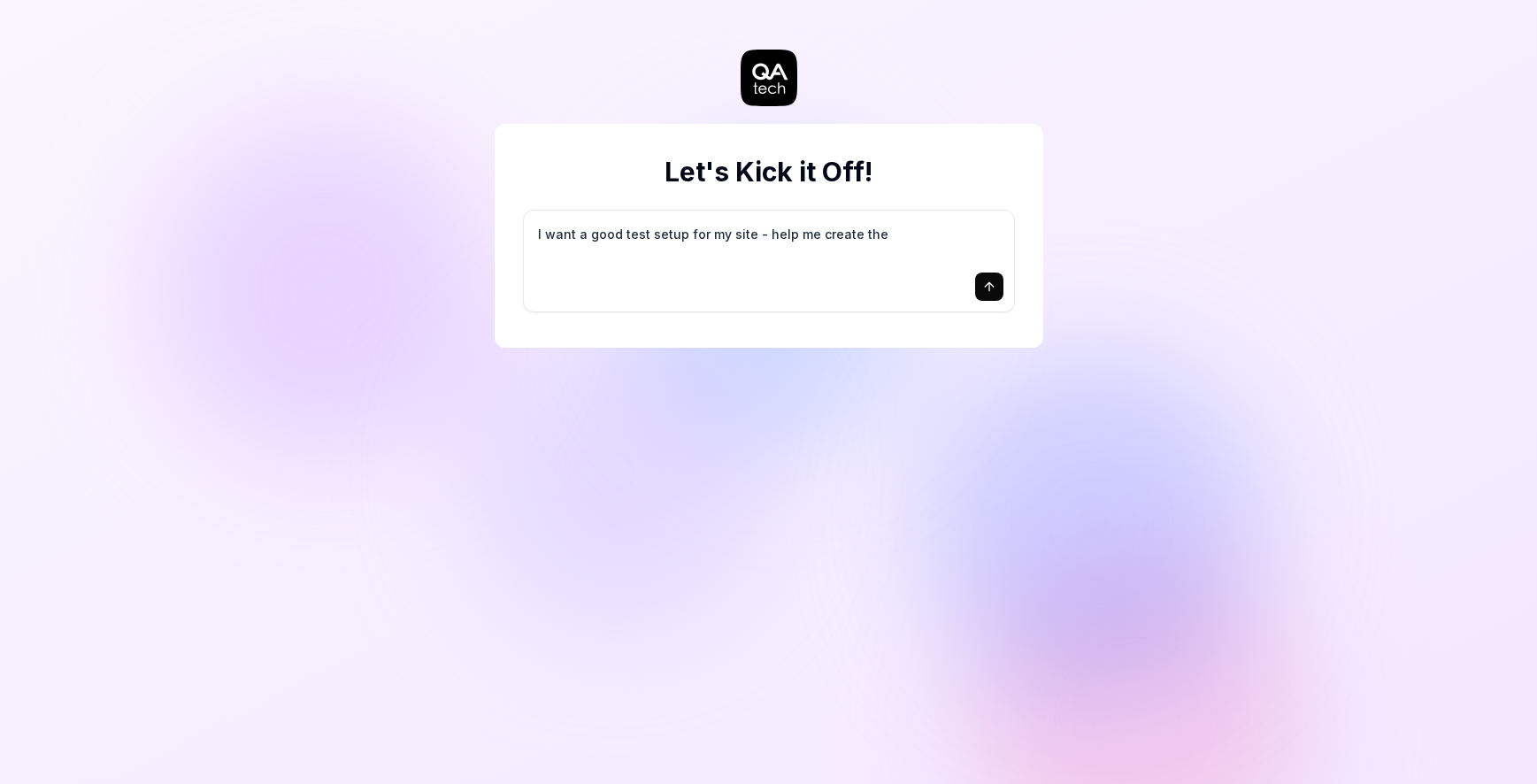
type textarea "I want a good test setup for my site - help me create the"
type textarea "*"
type textarea "I want a good test setup for my site - help me create the f"
type textarea "*"
type textarea "I want a good test setup for my site - help me create the fi"
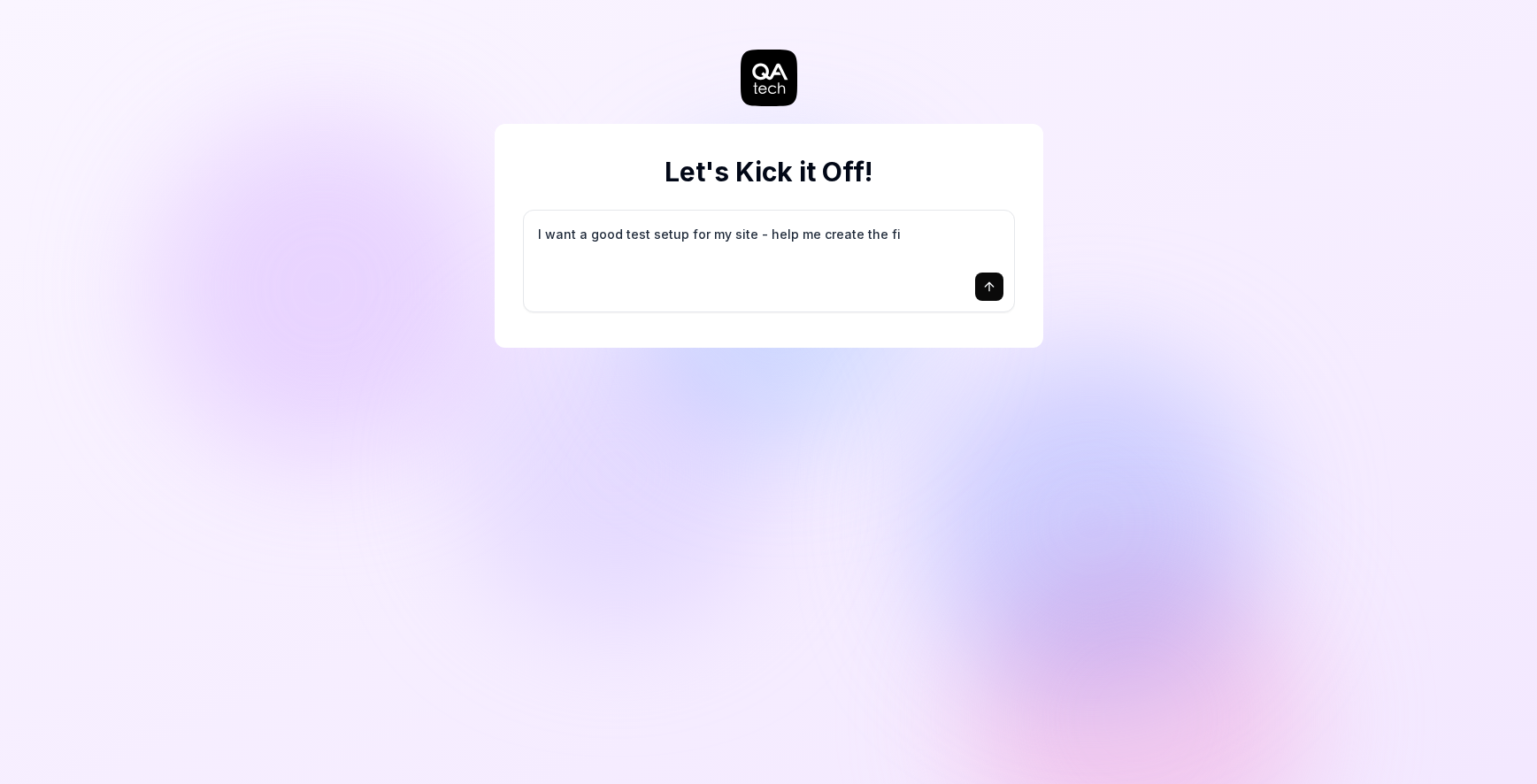
type textarea "*"
type textarea "I want a good test setup for my site - help me create the fir"
type textarea "*"
type textarea "I want a good test setup for my site - help me create the firs"
type textarea "*"
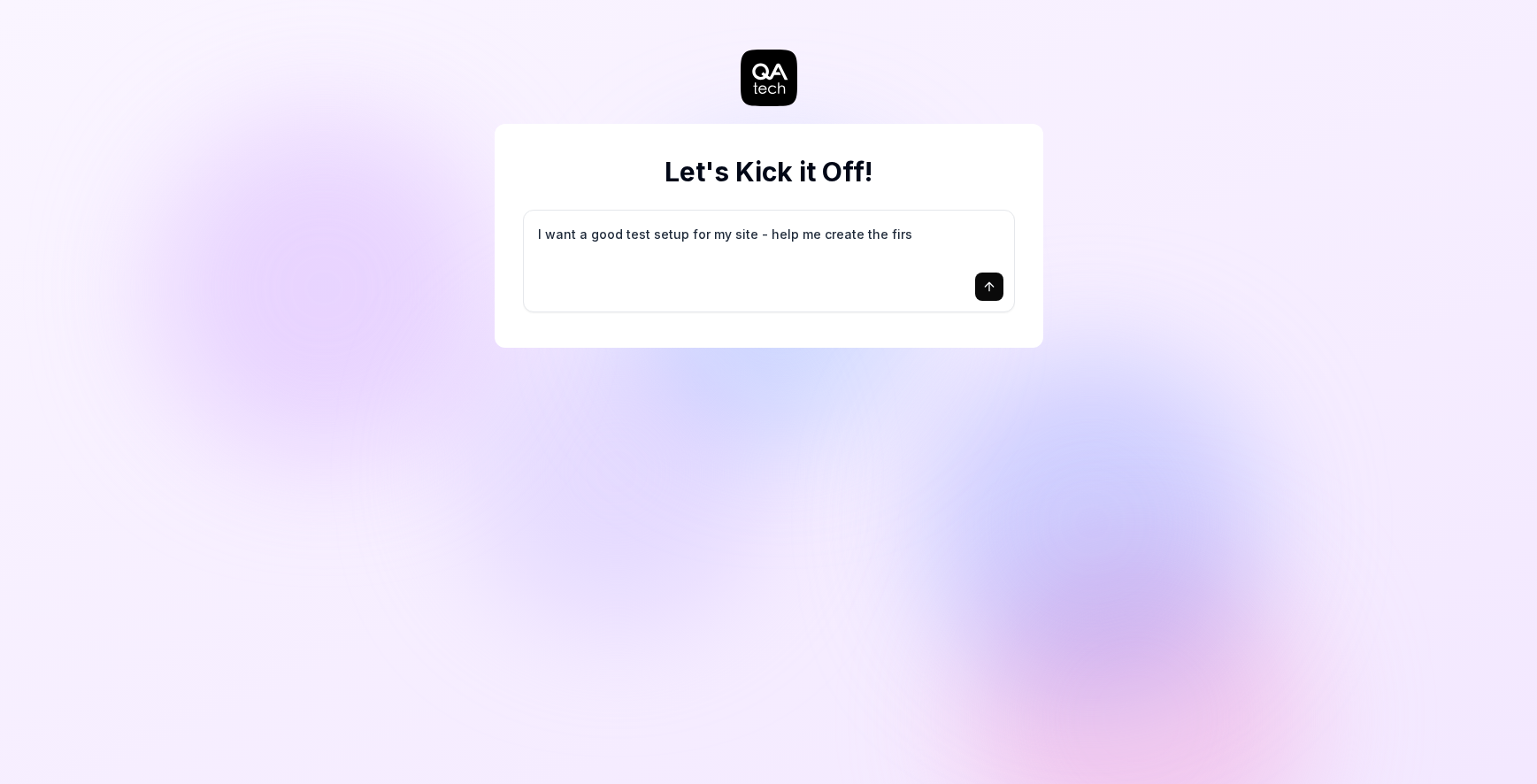
type textarea "I want a good test setup for my site - help me create the first"
type textarea "*"
type textarea "I want a good test setup for my site - help me create the first"
type textarea "*"
type textarea "I want a good test setup for my site - help me create the first 3"
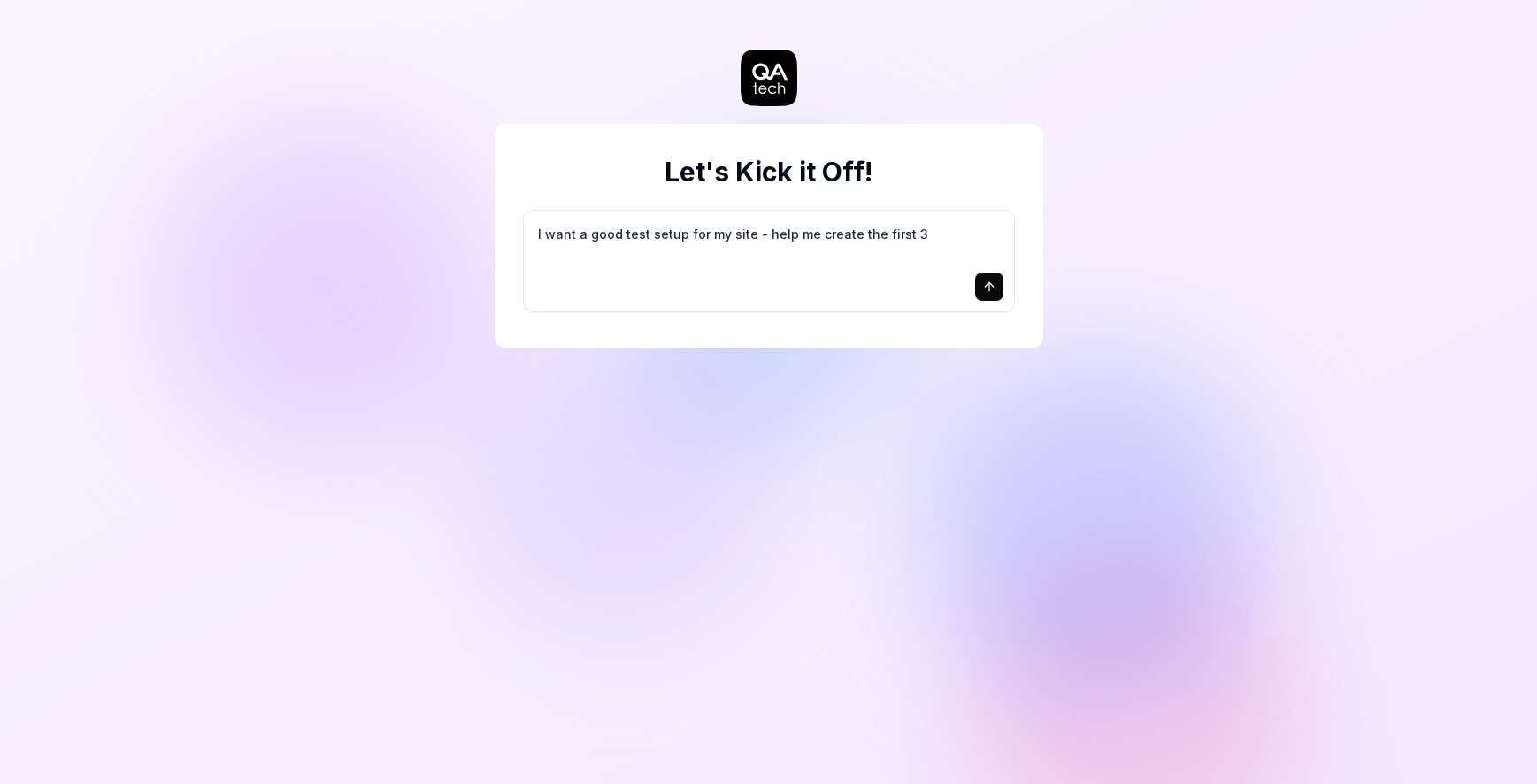
type textarea "*"
type textarea "I want a good test setup for my site - help me create the first 3-"
type textarea "*"
type textarea "I want a good test setup for my site - help me create the first 3-5"
type textarea "*"
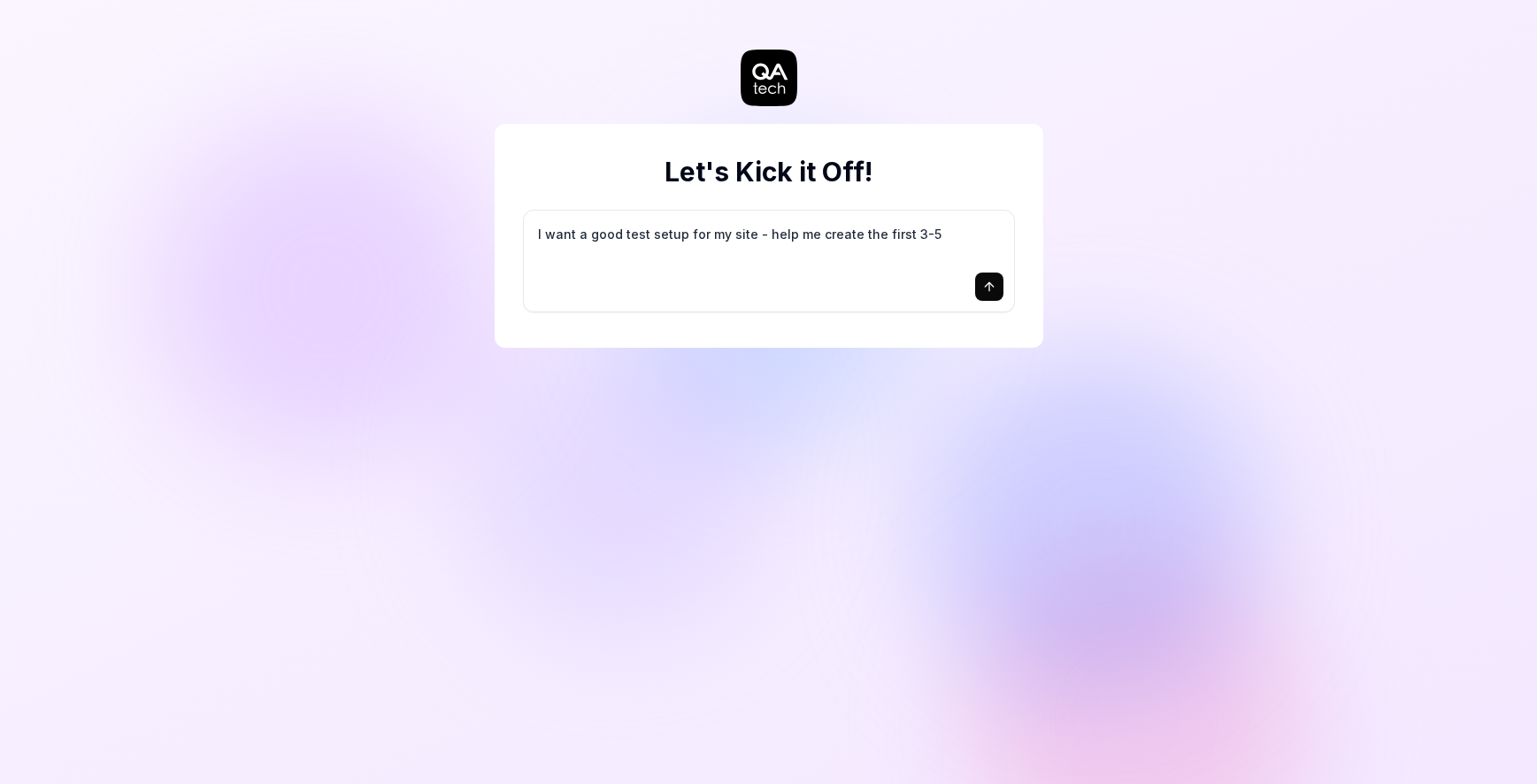
type textarea "I want a good test setup for my site - help me create the first 3-5"
type textarea "*"
type textarea "I want a good test setup for my site - help me create the first 3-5 t"
type textarea "*"
type textarea "I want a good test setup for my site - help me create the first 3-5 te"
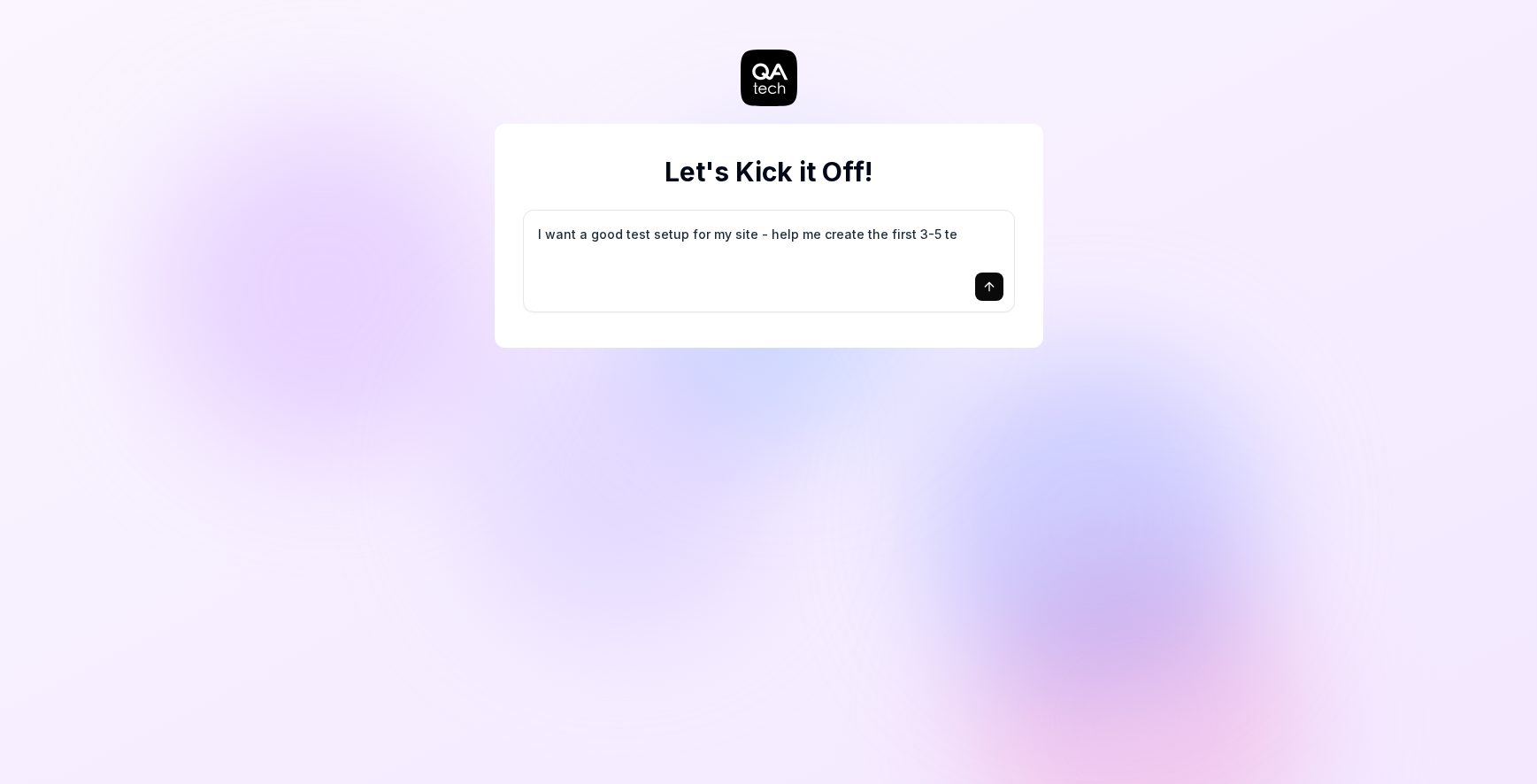
type textarea "*"
type textarea "I want a good test setup for my site - help me create the first 3-5 tes"
type textarea "*"
type textarea "I want a good test setup for my site - help me create the first 3-5 test"
type textarea "*"
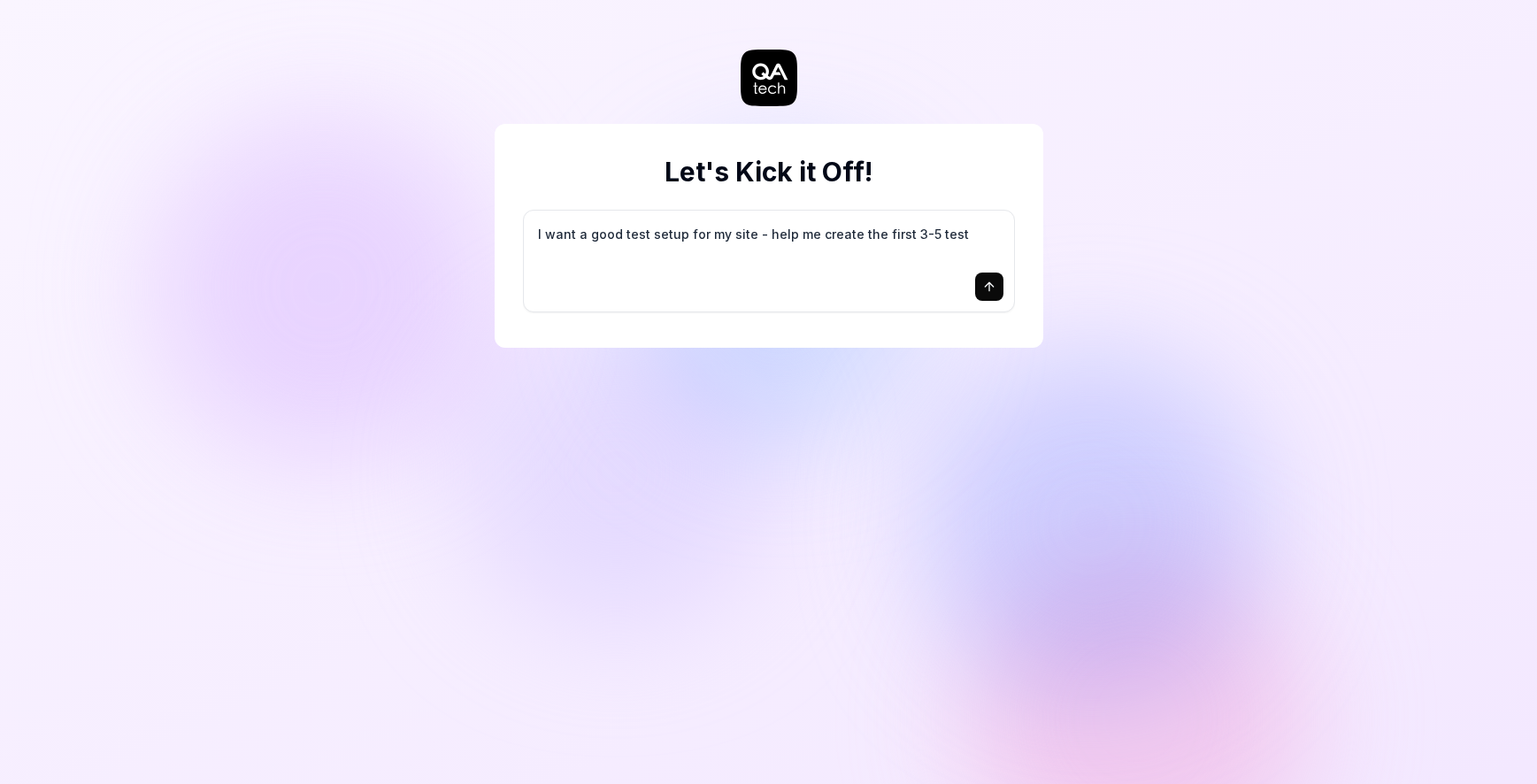
type textarea "I want a good test setup for my site - help me create the first 3-5 test"
type textarea "*"
type textarea "I want a good test setup for my site - help me create the first 3-5 test c"
type textarea "*"
type textarea "I want a good test setup for my site - help me create the first 3-5 test ca"
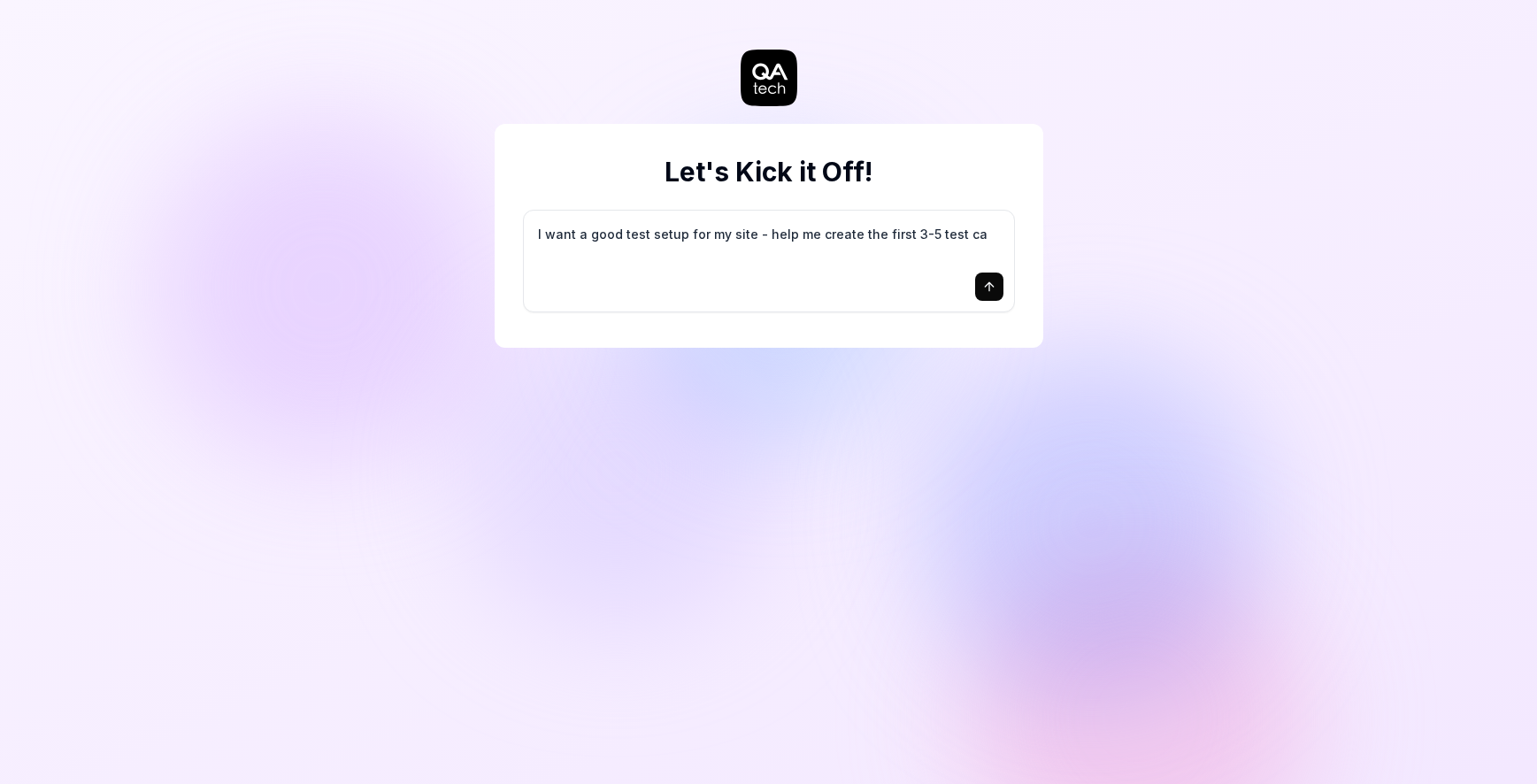
type textarea "*"
type textarea "I want a good test setup for my site - help me create the first 3-5 test cas"
type textarea "*"
type textarea "I want a good test setup for my site - help me create the first 3-5 test case"
type textarea "*"
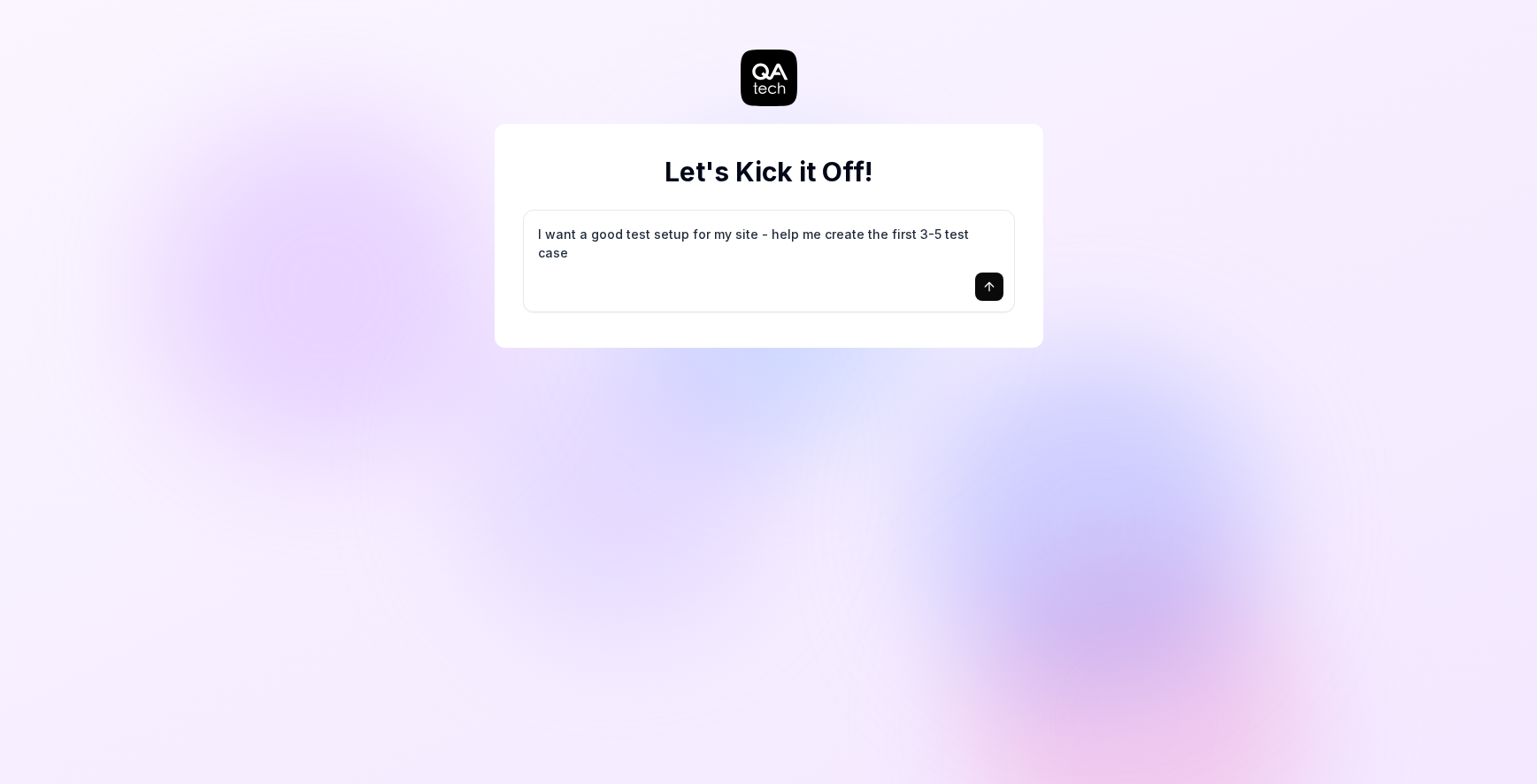
type textarea "I want a good test setup for my site - help me create the first 3-5 test cases"
click at [989, 287] on icon "submit" at bounding box center [989, 286] width 14 height 14
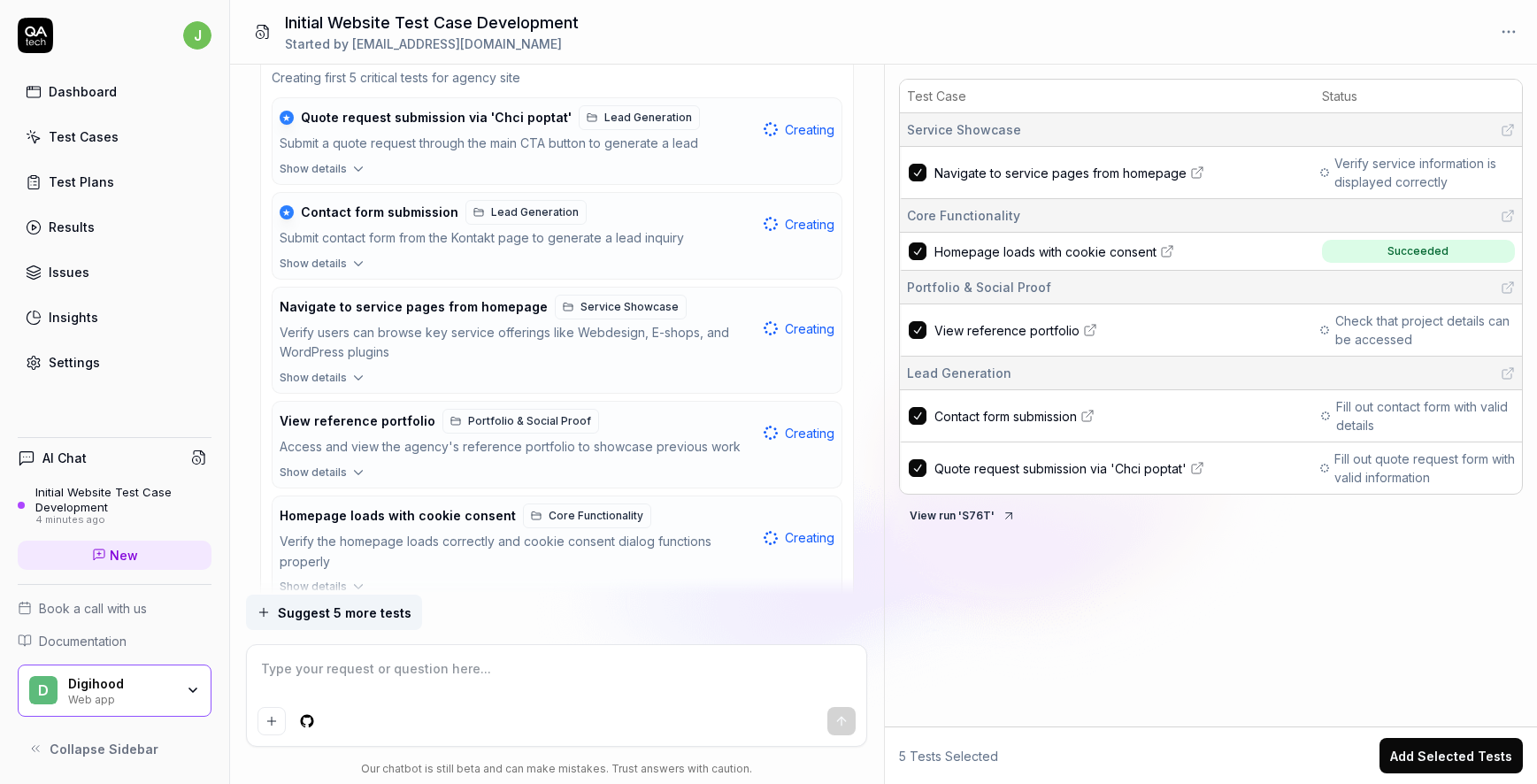
scroll to position [520, 0]
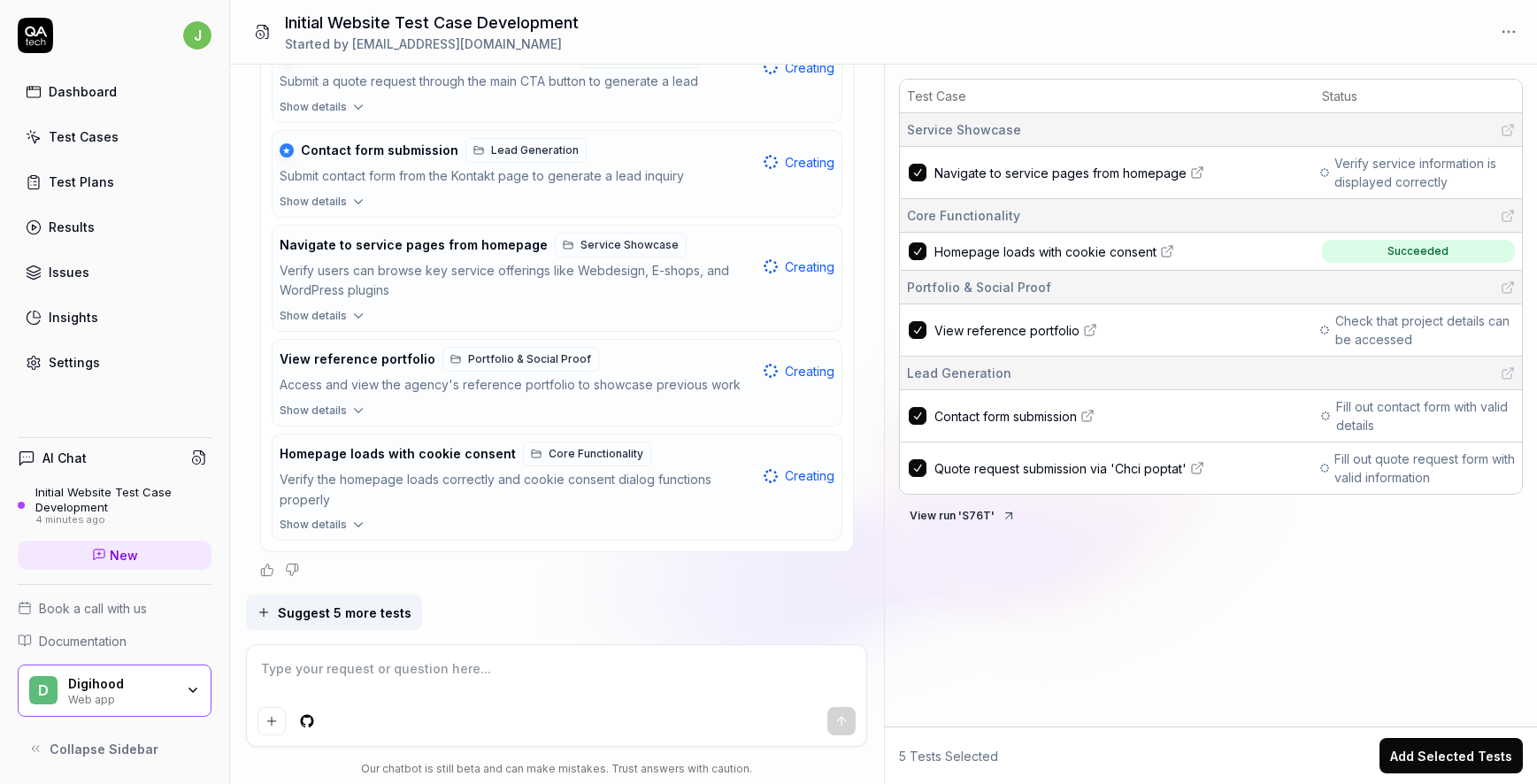
click at [1147, 537] on div "Test Case Status Service Showcase Navigate to service pages from homepage Verif…" at bounding box center [1211, 399] width 653 height 655
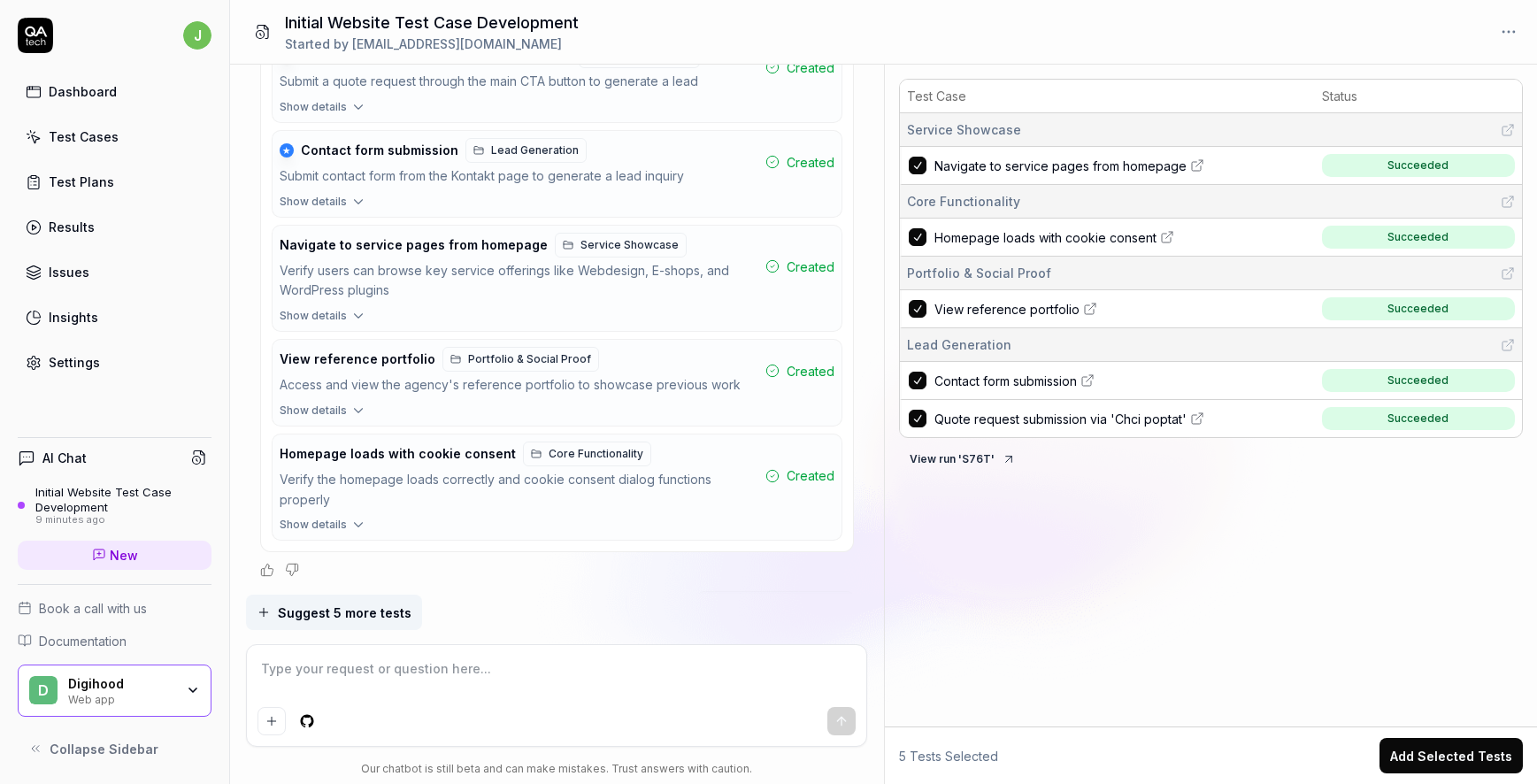
scroll to position [872, 0]
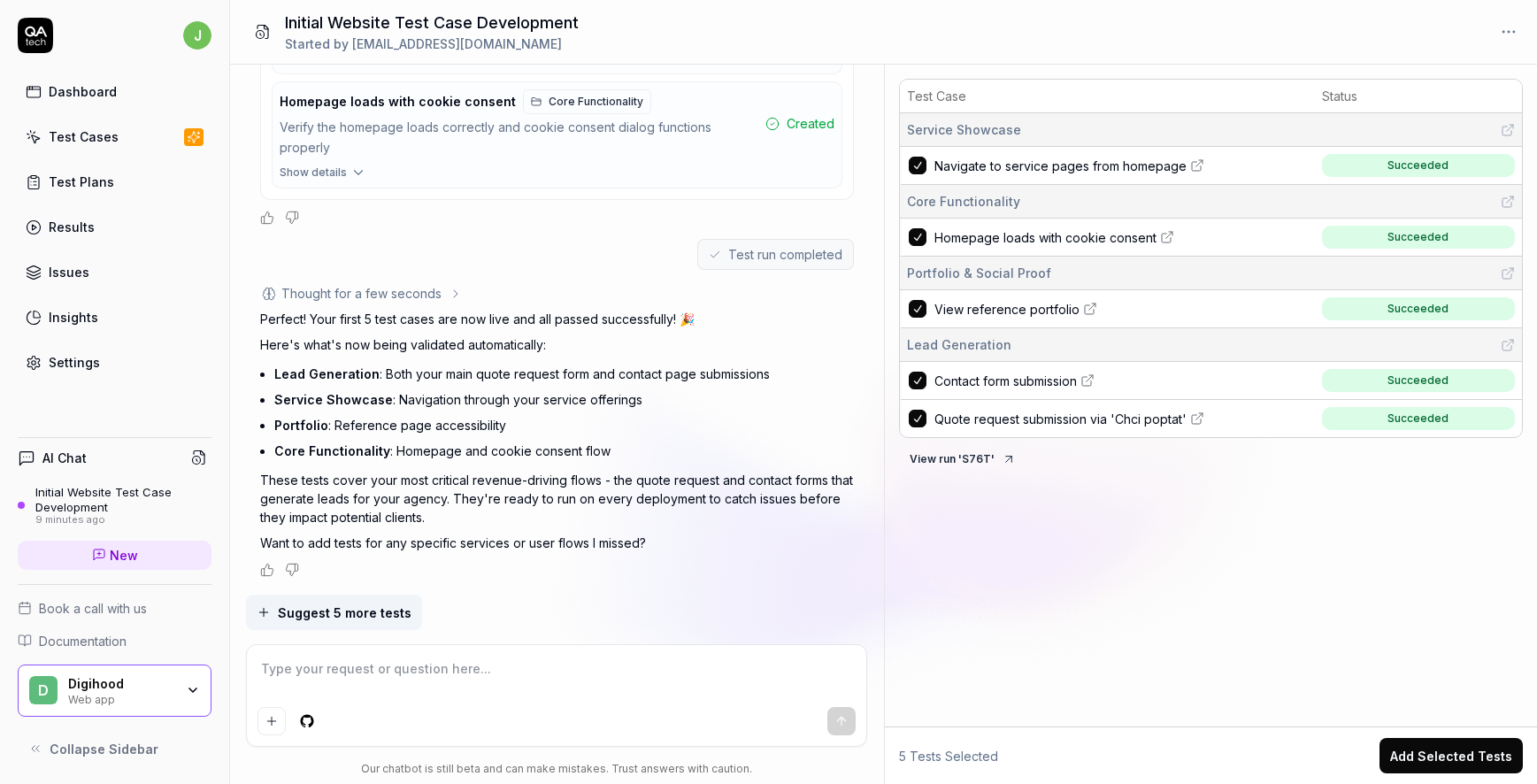
type textarea "*"
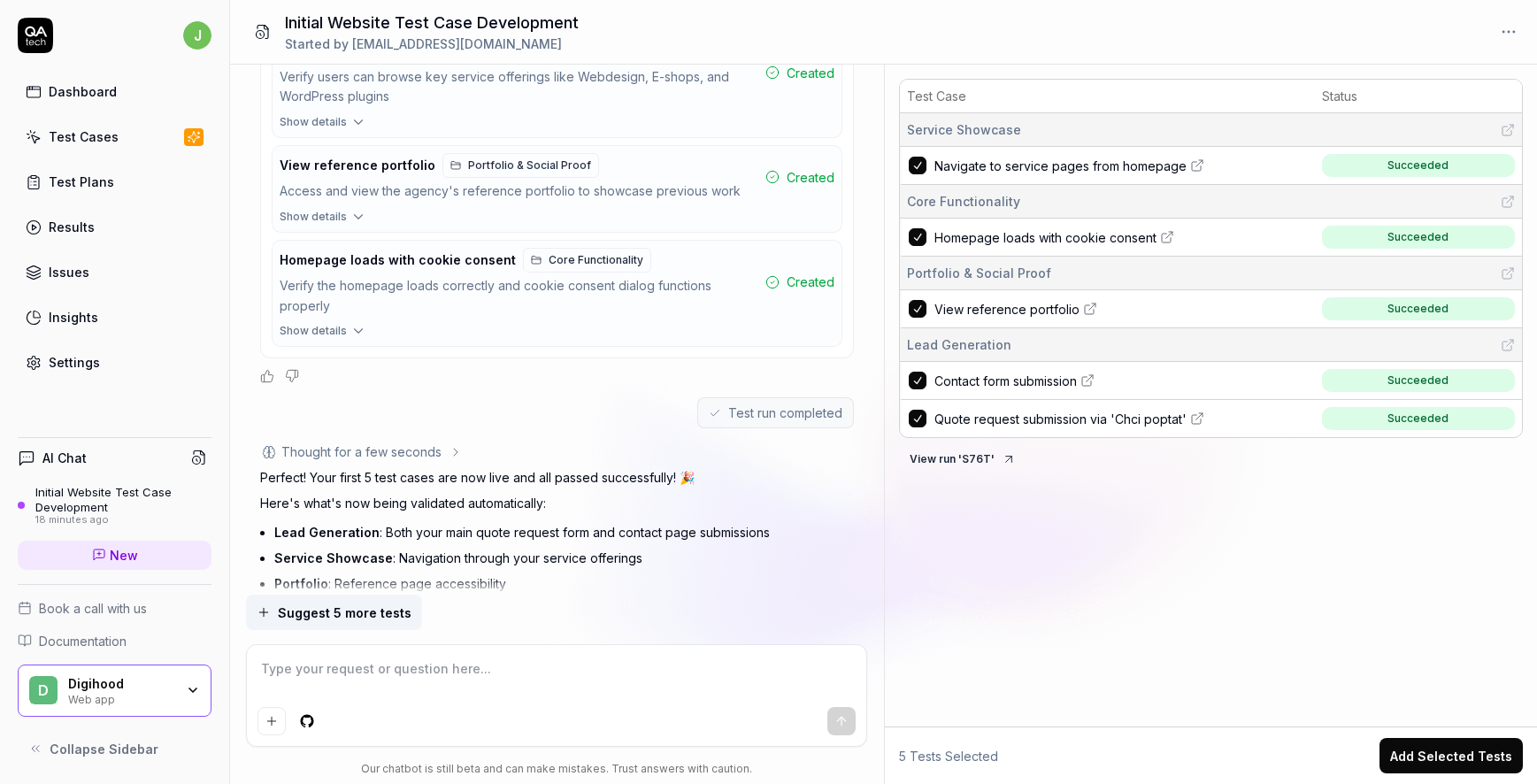
scroll to position [872, 0]
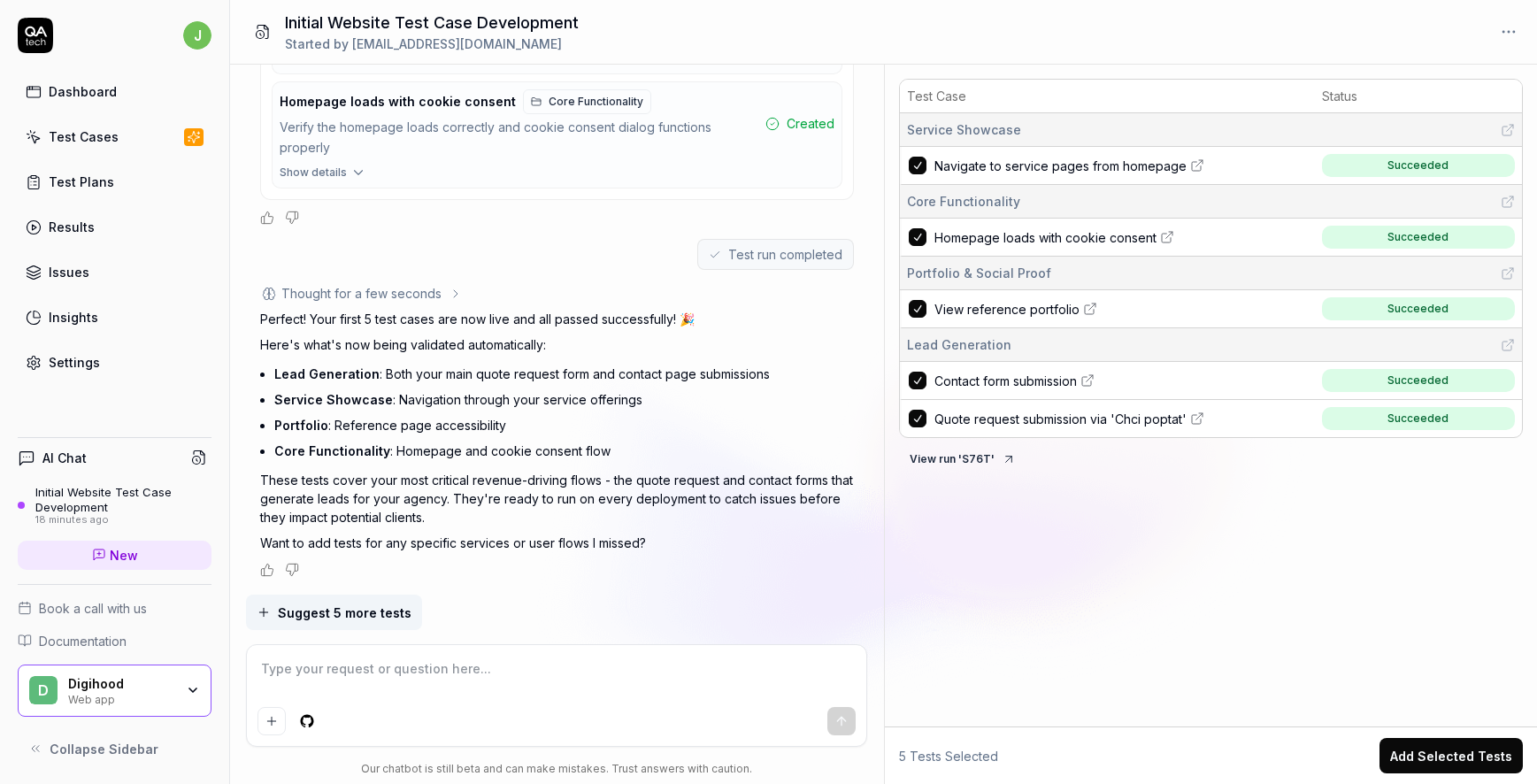
click at [1007, 571] on div "Test Case Status Service Showcase Navigate to service pages from homepage Succe…" at bounding box center [1211, 399] width 653 height 655
type textarea "*"
